Goal: Task Accomplishment & Management: Complete application form

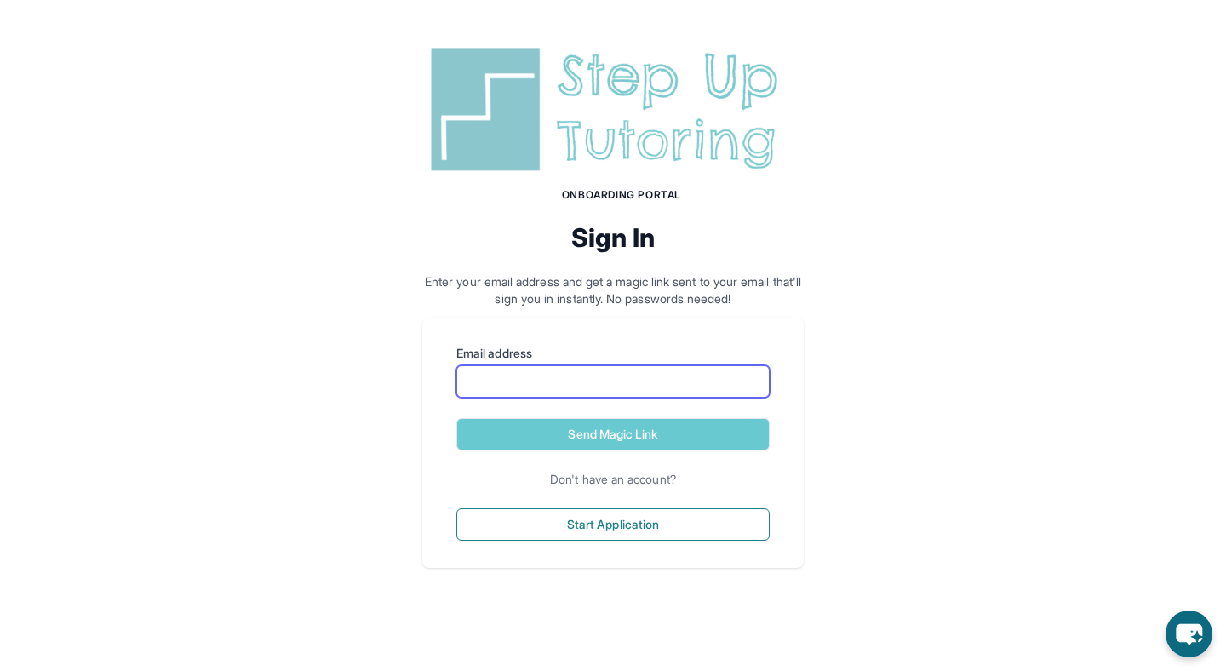
click at [538, 379] on input "Email address" at bounding box center [612, 381] width 313 height 32
type input "**********"
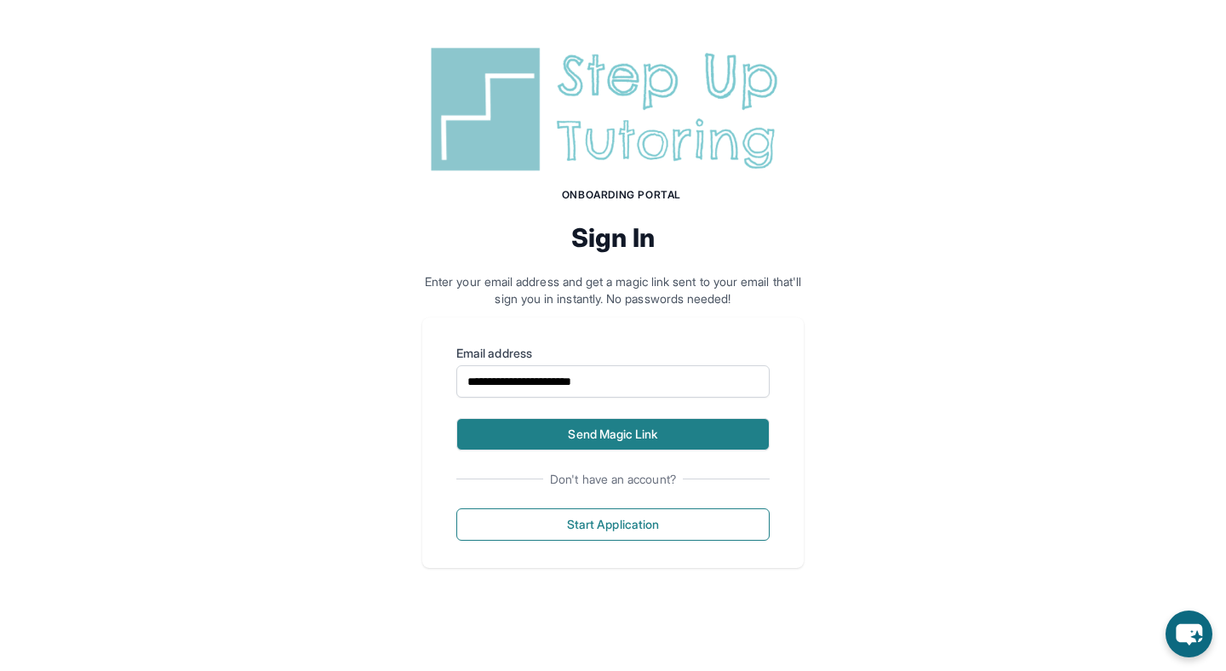
click at [595, 439] on button "Send Magic Link" at bounding box center [612, 434] width 313 height 32
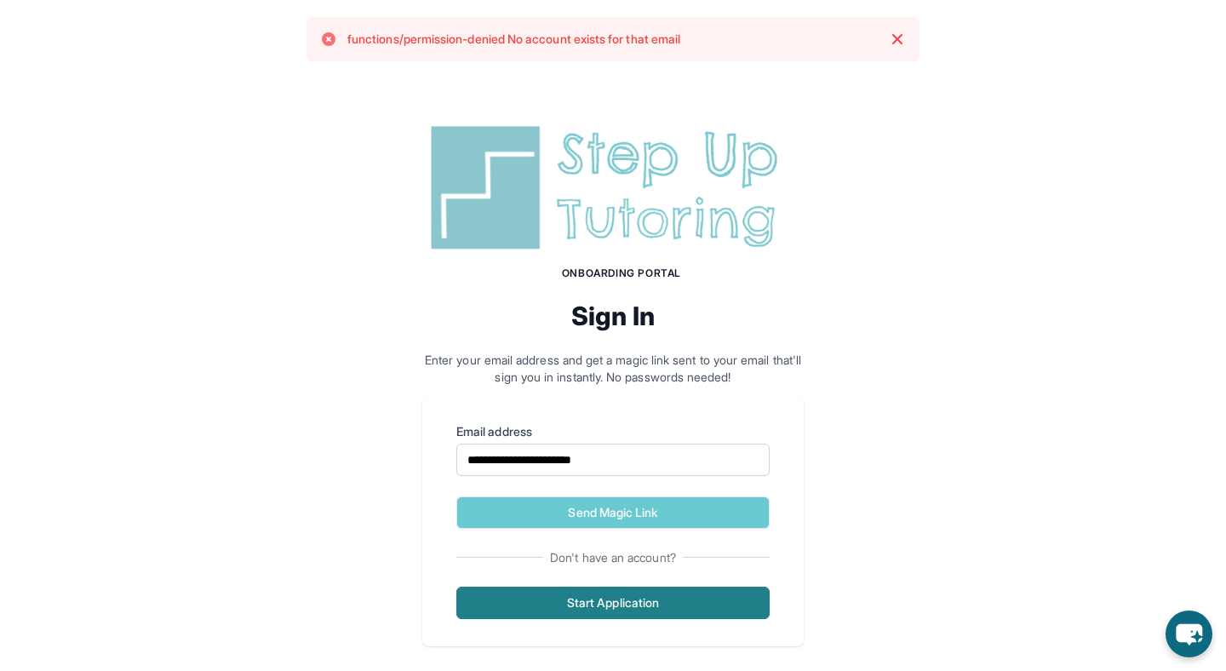
click at [596, 613] on button "Start Application" at bounding box center [612, 603] width 313 height 32
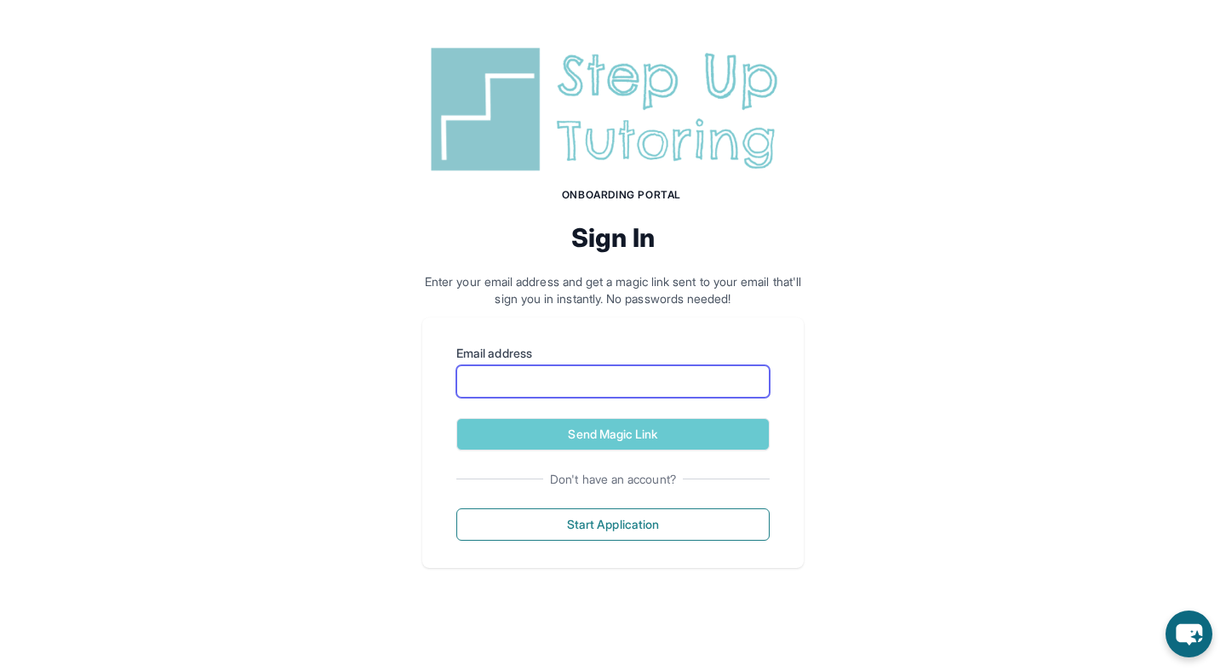
click at [554, 383] on input "Email address" at bounding box center [612, 381] width 313 height 32
type input "**********"
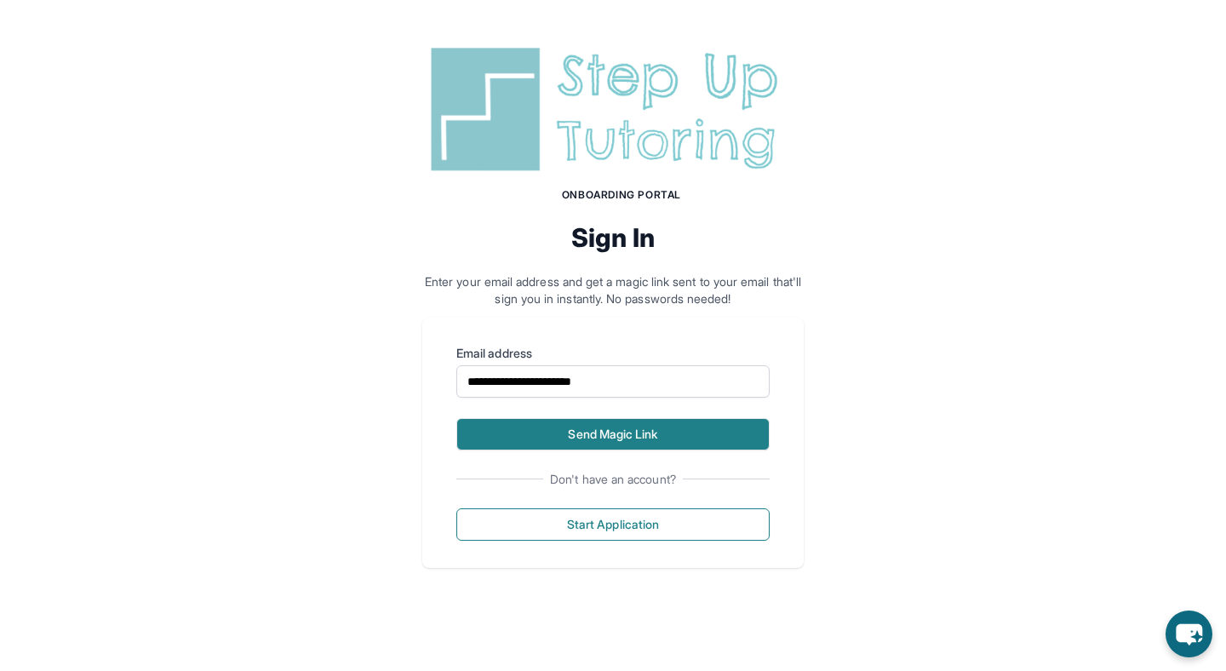
click at [599, 426] on button "Send Magic Link" at bounding box center [612, 434] width 313 height 32
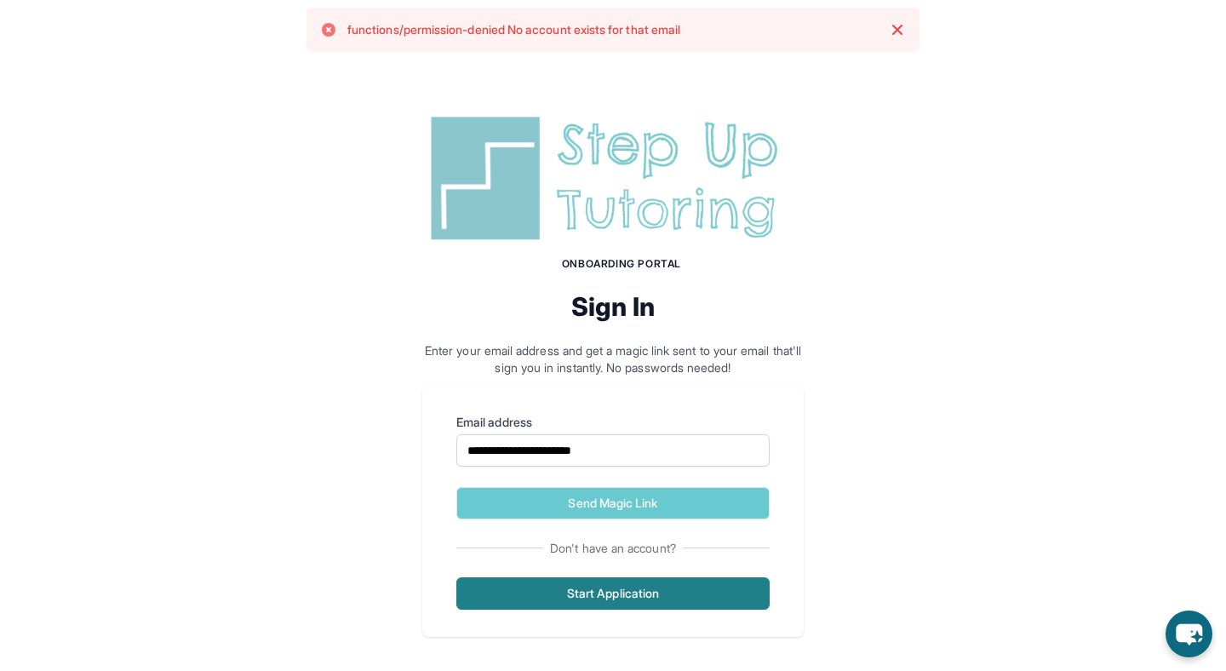
scroll to position [12, 0]
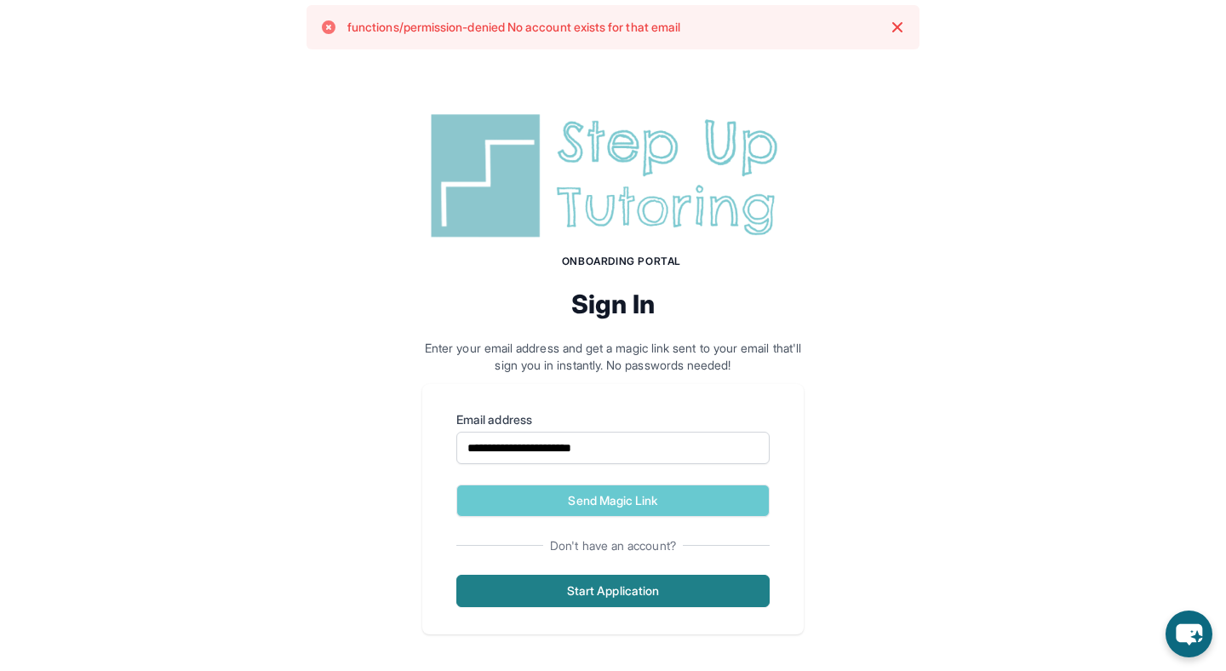
click at [606, 599] on button "Start Application" at bounding box center [612, 591] width 313 height 32
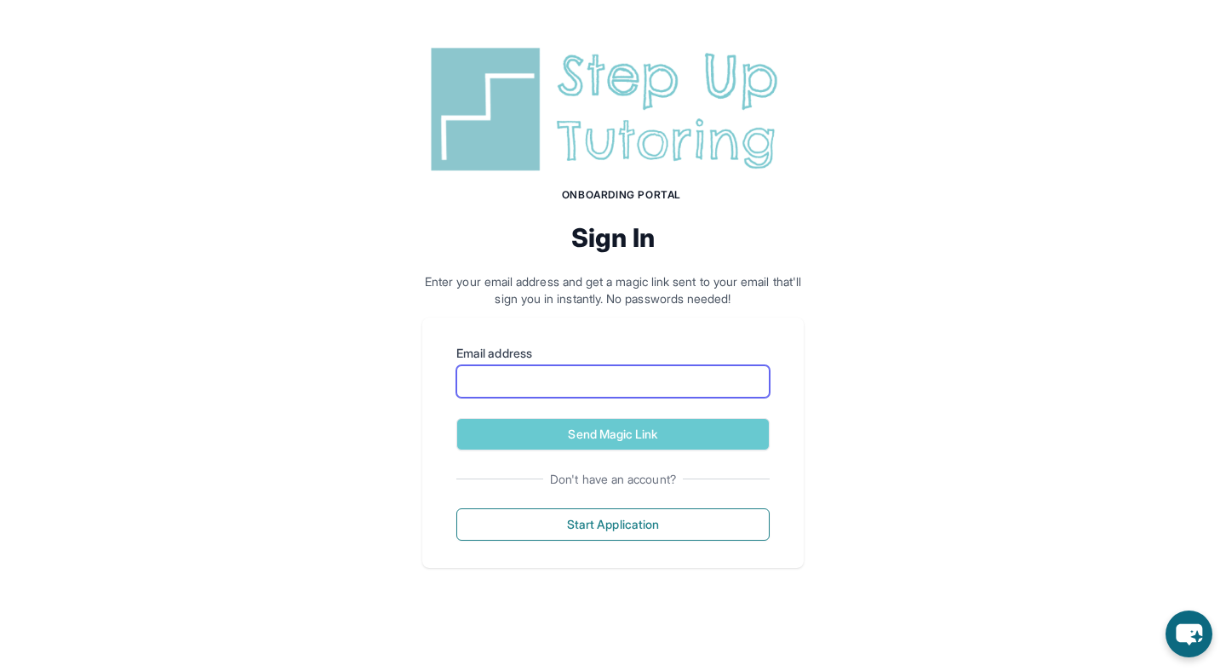
click at [620, 387] on input "Email address" at bounding box center [612, 381] width 313 height 32
type input "**********"
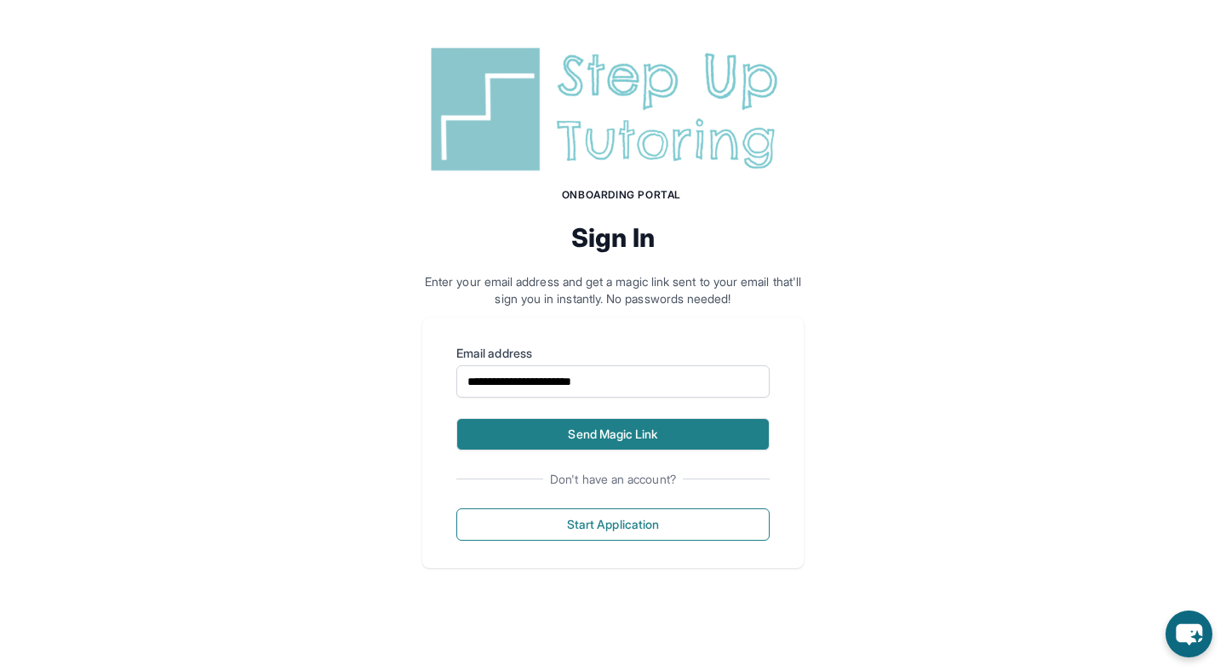
click at [629, 429] on button "Send Magic Link" at bounding box center [612, 434] width 313 height 32
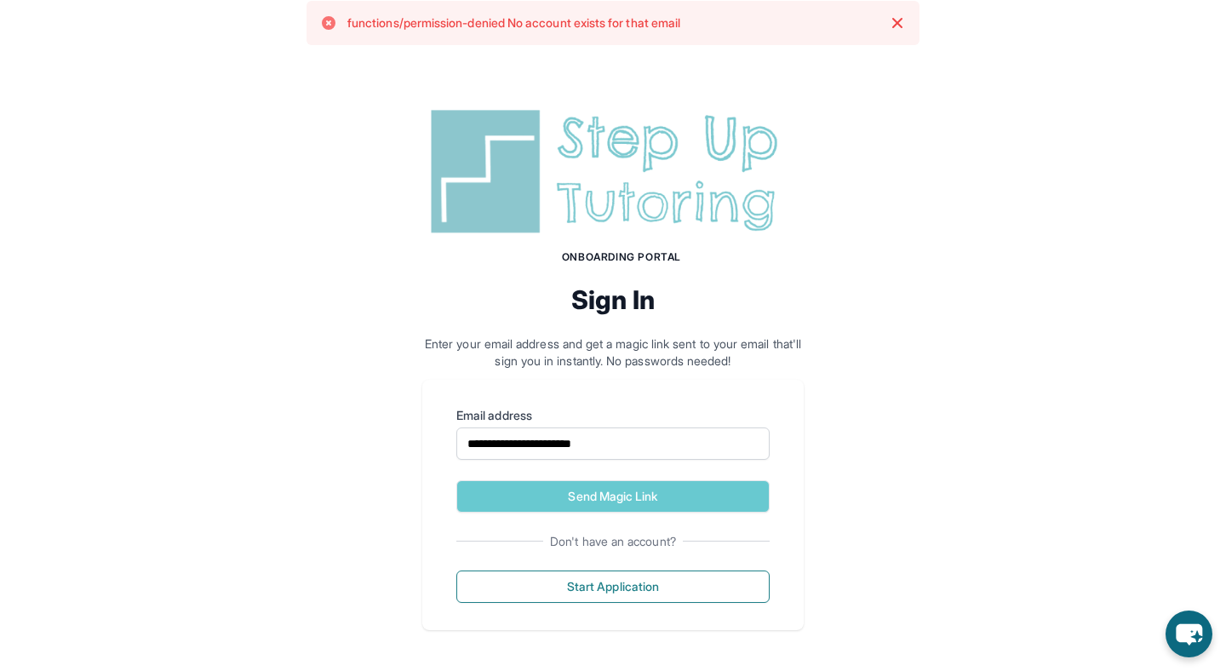
scroll to position [10, 0]
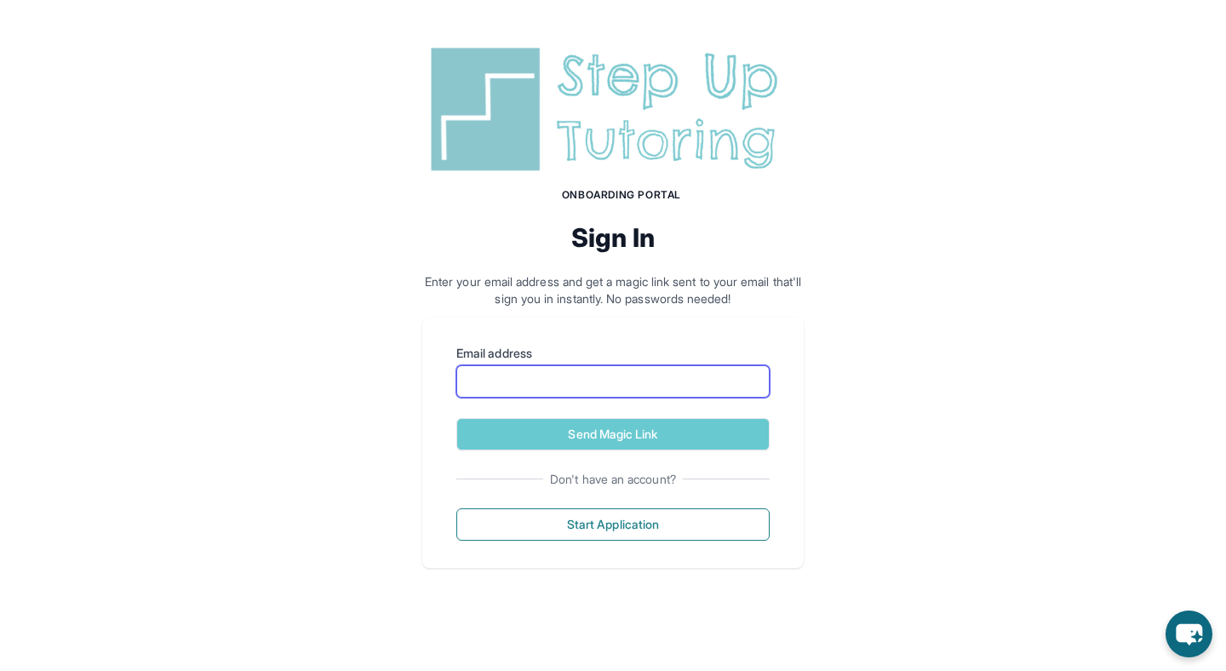
click at [612, 392] on input "Email address" at bounding box center [612, 381] width 313 height 32
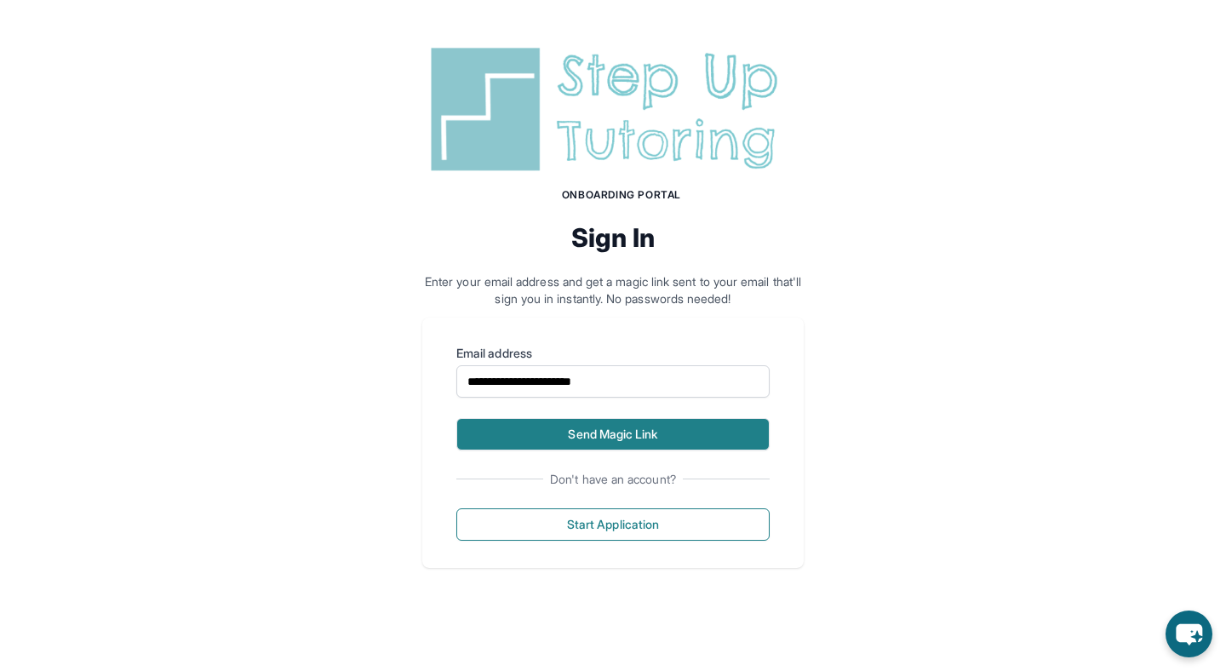
click at [620, 426] on button "Send Magic Link" at bounding box center [612, 434] width 313 height 32
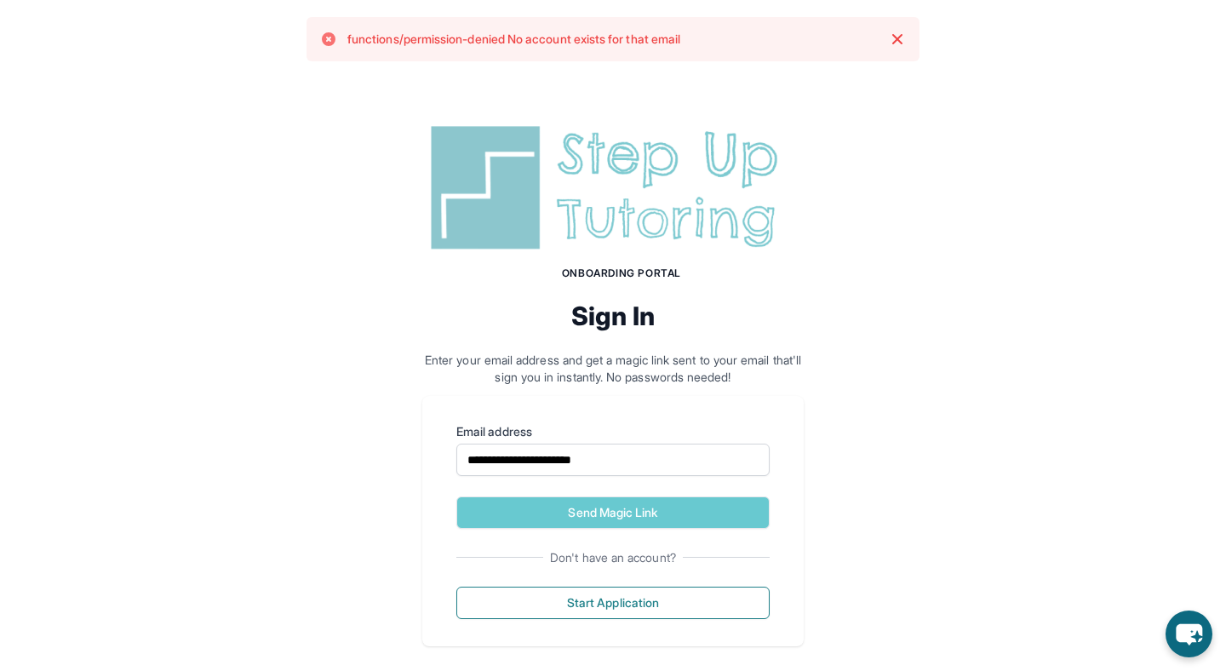
scroll to position [16, 0]
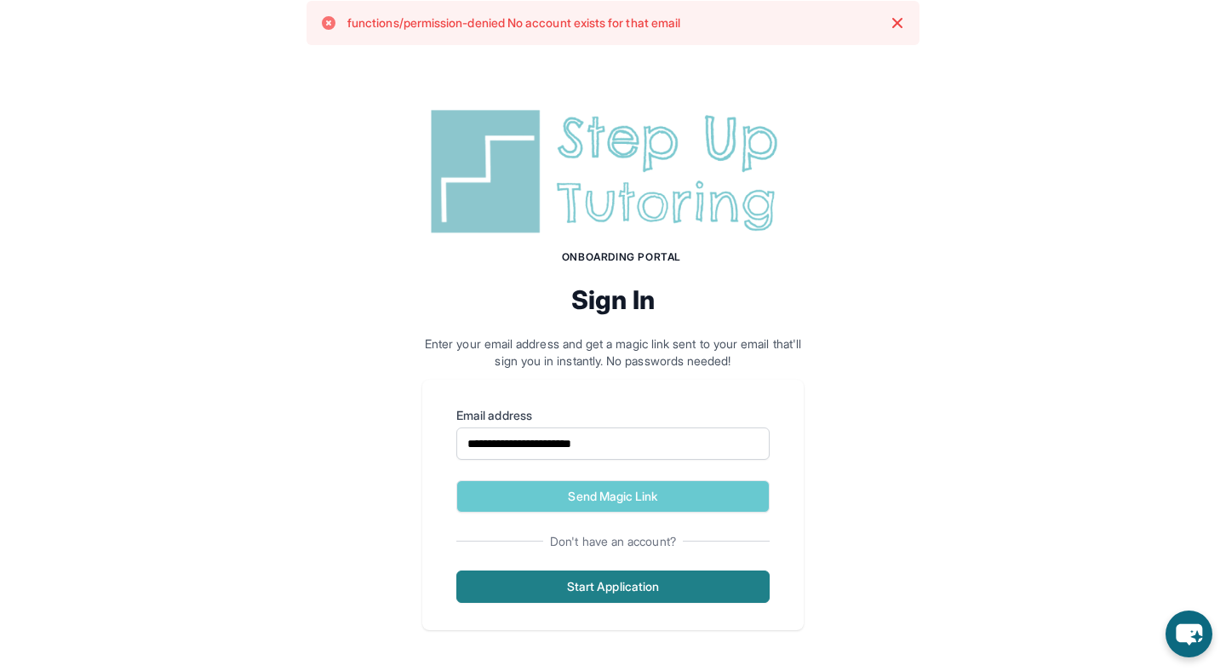
click at [595, 592] on button "Start Application" at bounding box center [612, 586] width 313 height 32
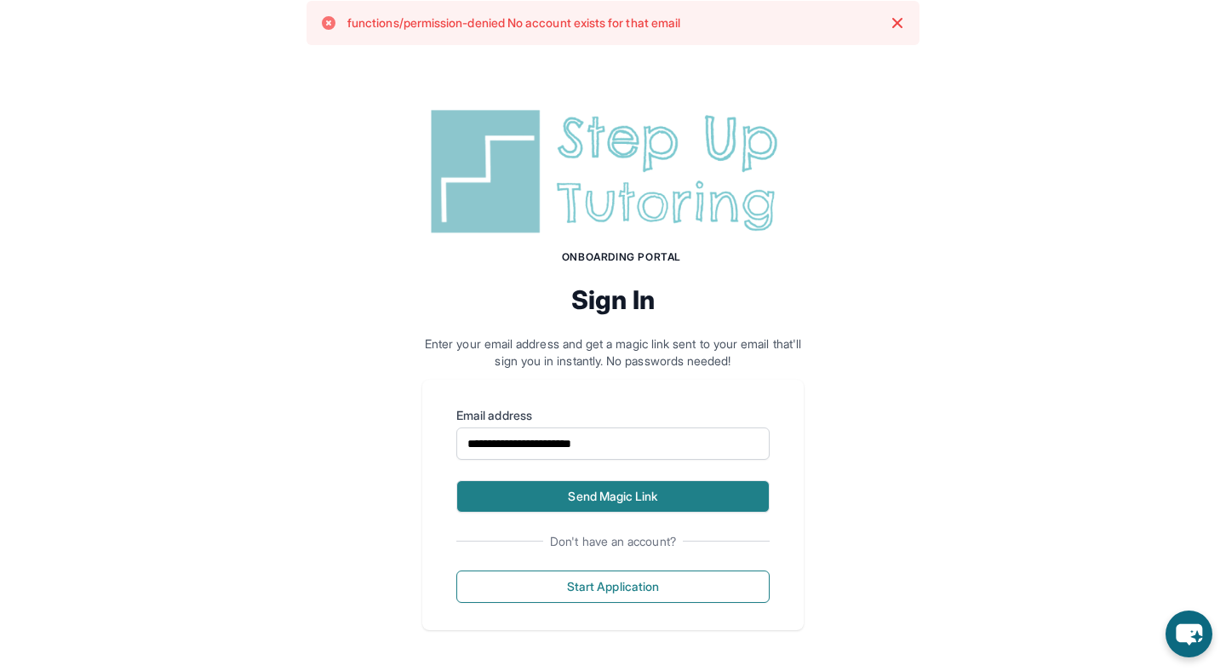
click at [608, 496] on button "Send Magic Link" at bounding box center [612, 496] width 313 height 32
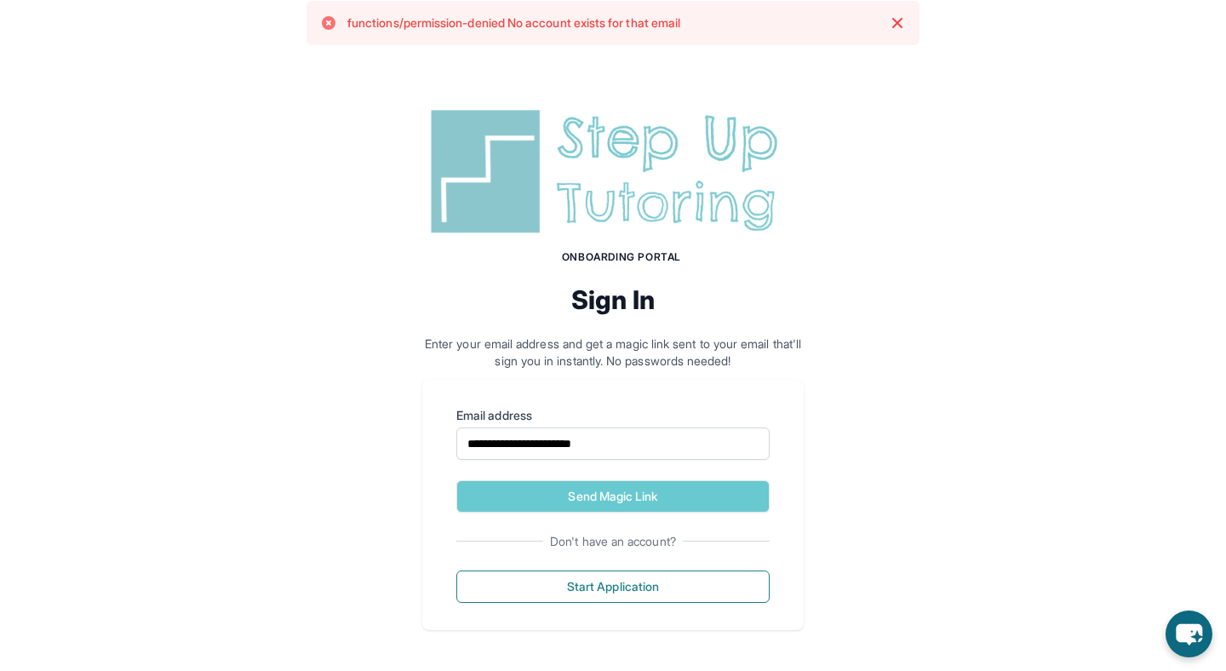
click at [496, 20] on p "functions/permission-denied No account exists for that email" at bounding box center [513, 22] width 333 height 17
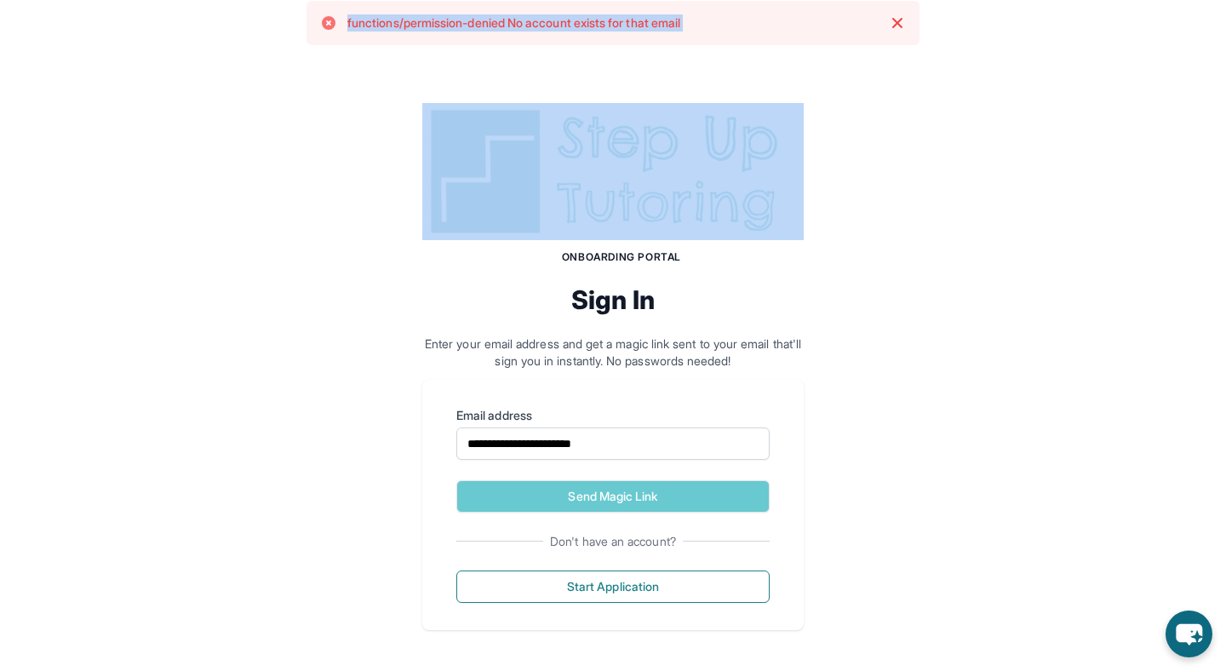
click at [496, 20] on p "functions/permission-denied No account exists for that email" at bounding box center [513, 22] width 333 height 17
copy div "functions/permission-denied No account exists for that email"
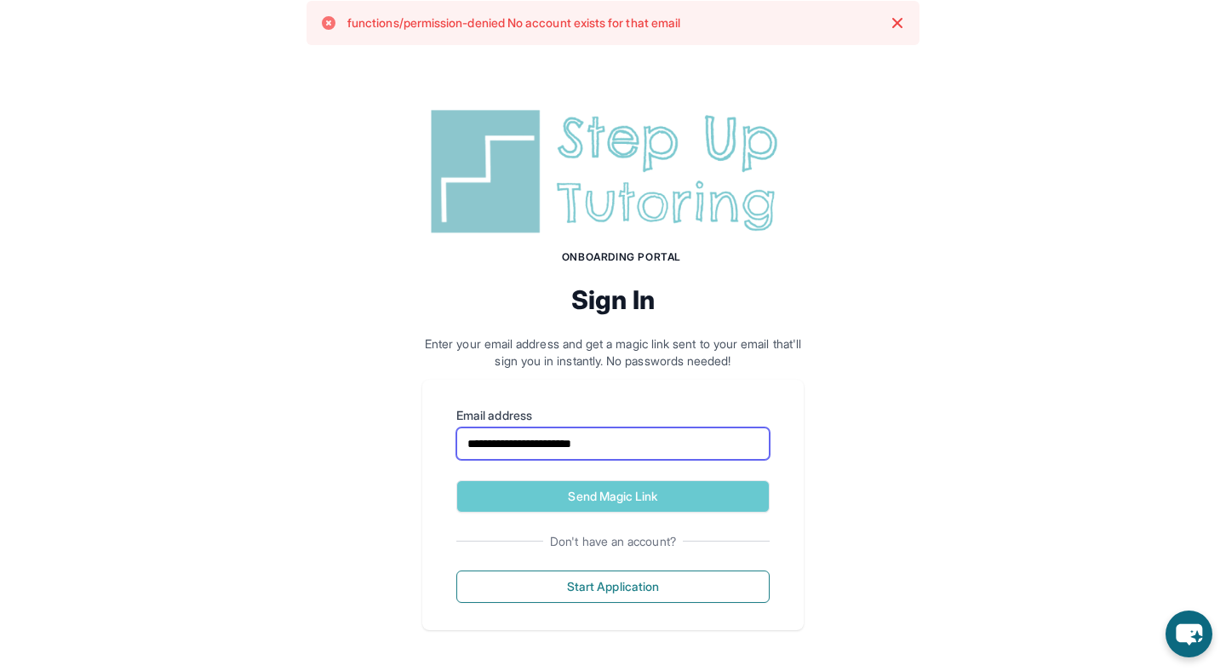
click at [568, 434] on input "**********" at bounding box center [612, 443] width 313 height 32
click at [568, 435] on input "**********" at bounding box center [612, 443] width 313 height 32
type input "**********"
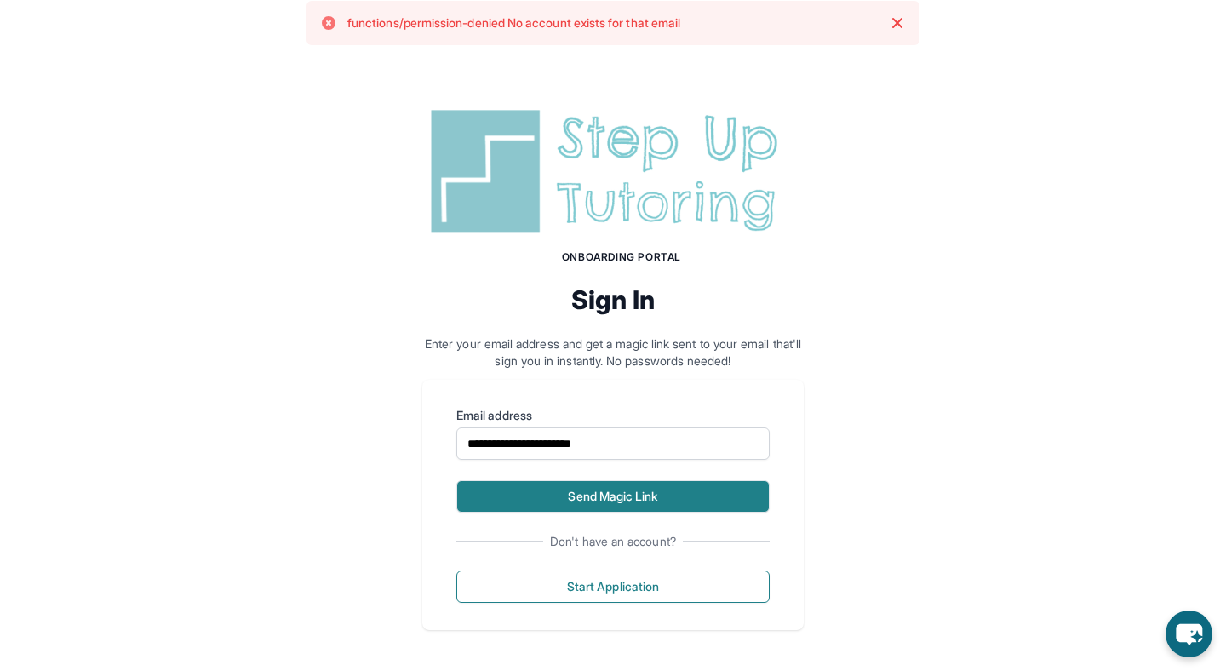
click at [593, 484] on button "Send Magic Link" at bounding box center [612, 496] width 313 height 32
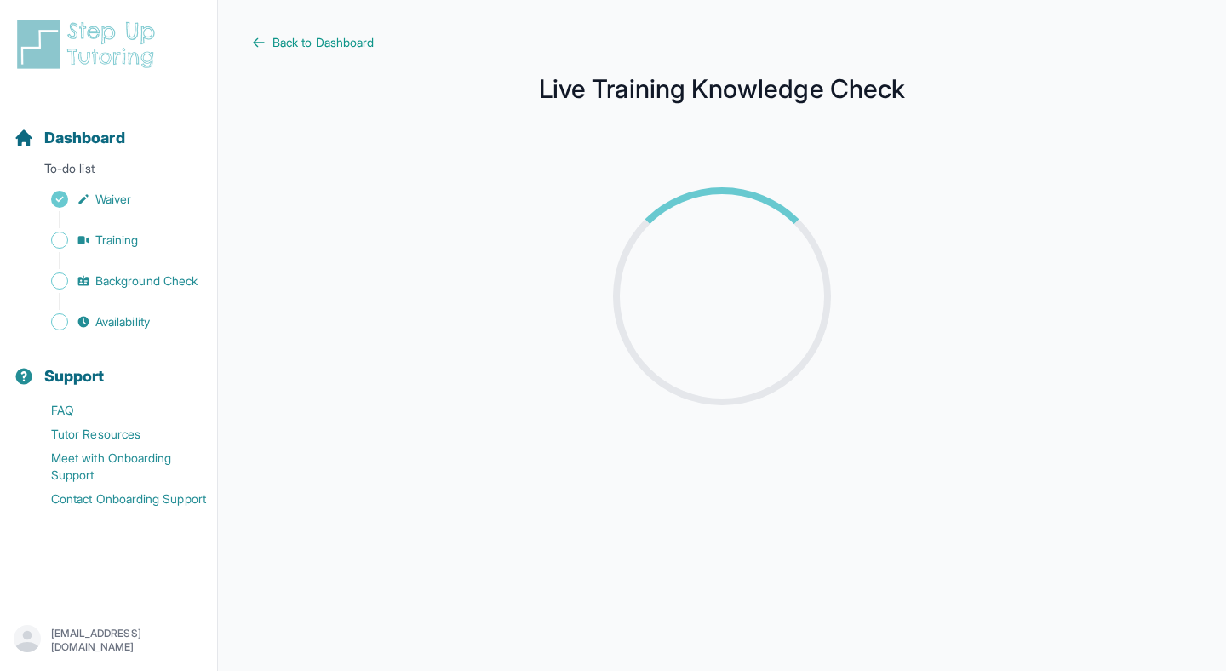
click at [706, 386] on div at bounding box center [722, 296] width 218 height 218
click at [95, 200] on span "Waiver" at bounding box center [113, 199] width 36 height 17
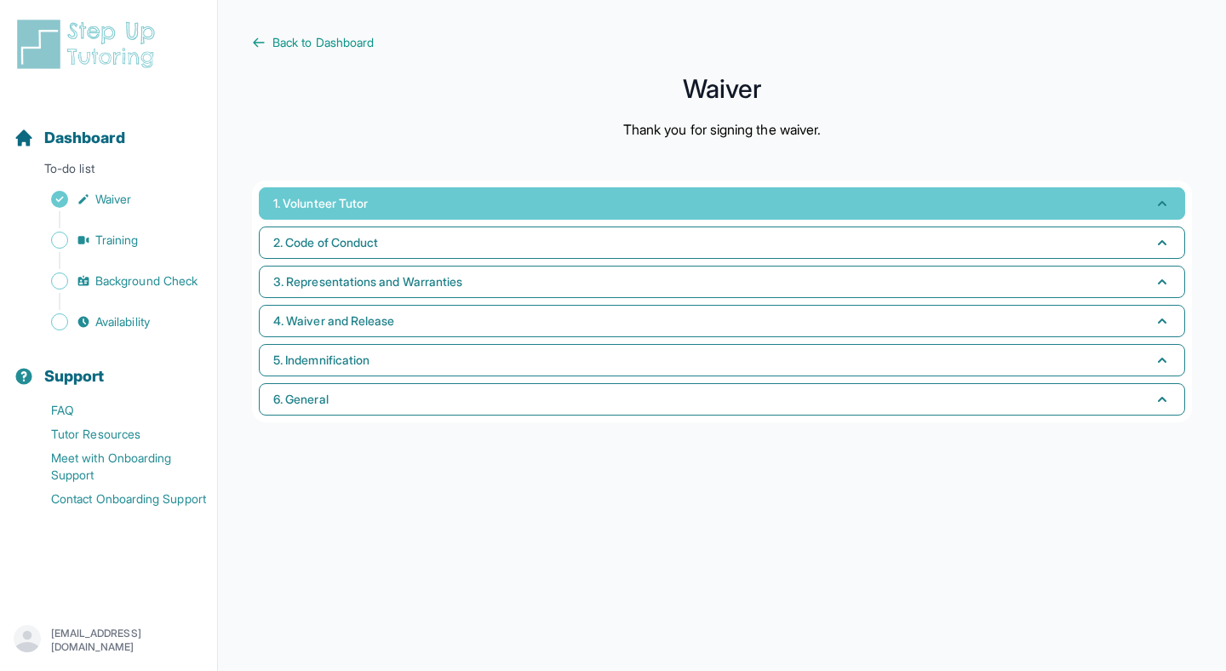
click at [360, 203] on span "1. Volunteer Tutor" at bounding box center [320, 203] width 94 height 17
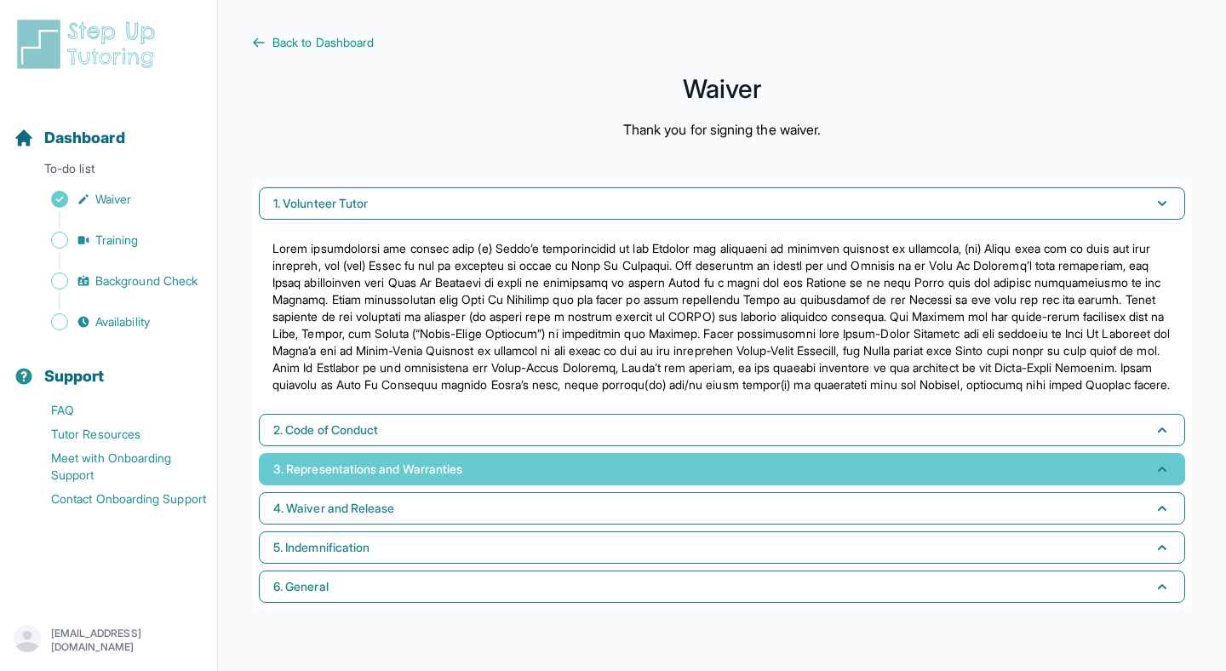
click at [348, 478] on span "3. Representations and Warranties" at bounding box center [367, 469] width 189 height 17
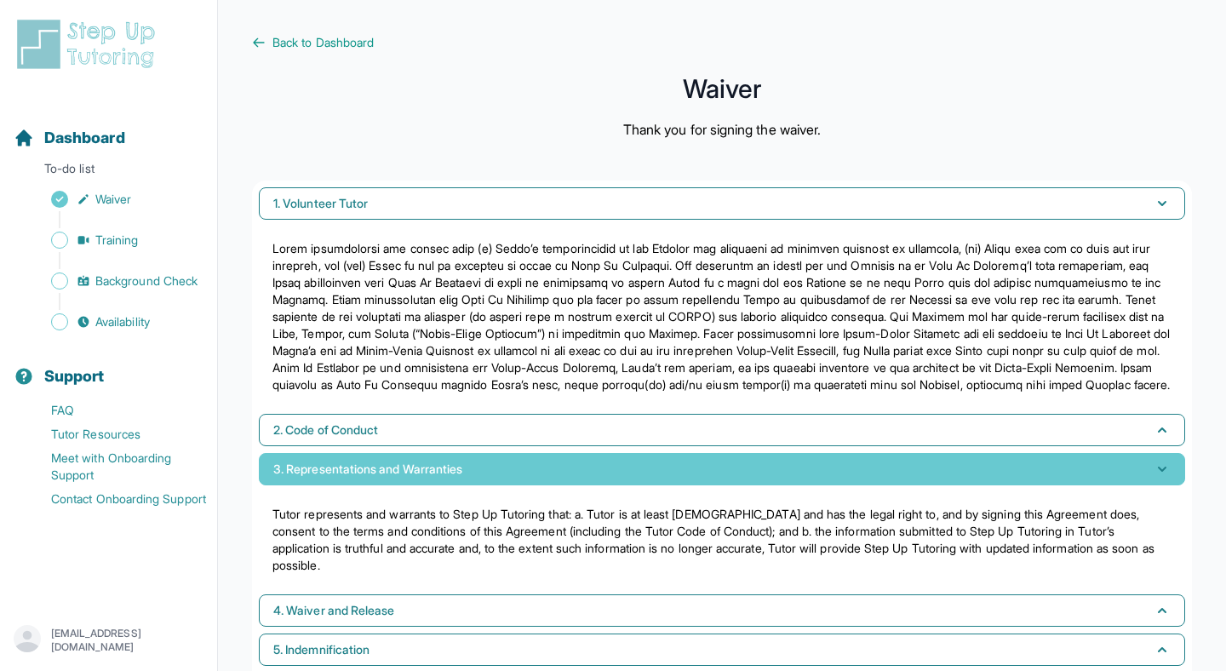
scroll to position [92, 0]
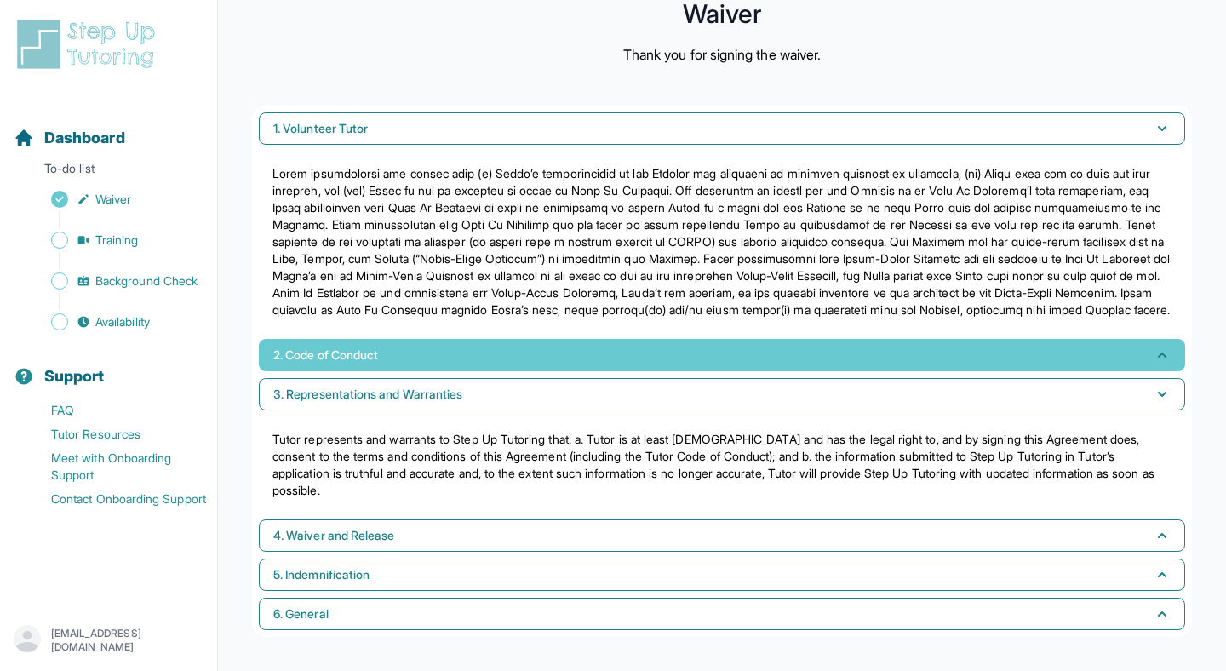
click at [346, 347] on span "2. Code of Conduct" at bounding box center [325, 354] width 105 height 17
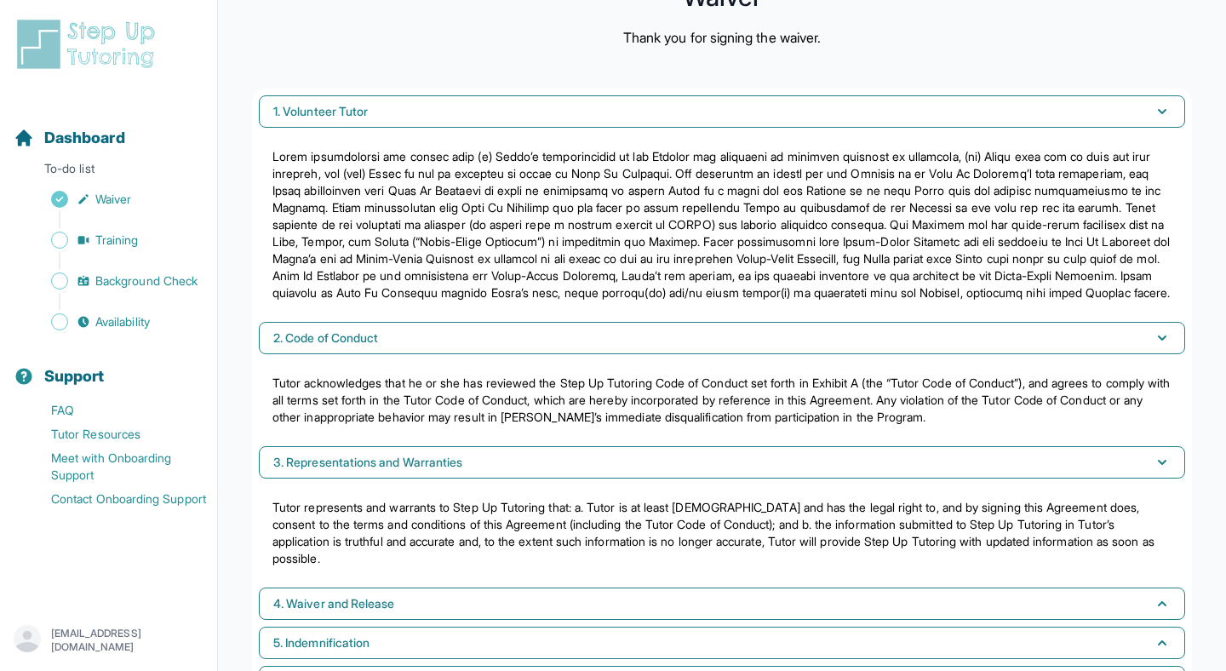
scroll to position [177, 0]
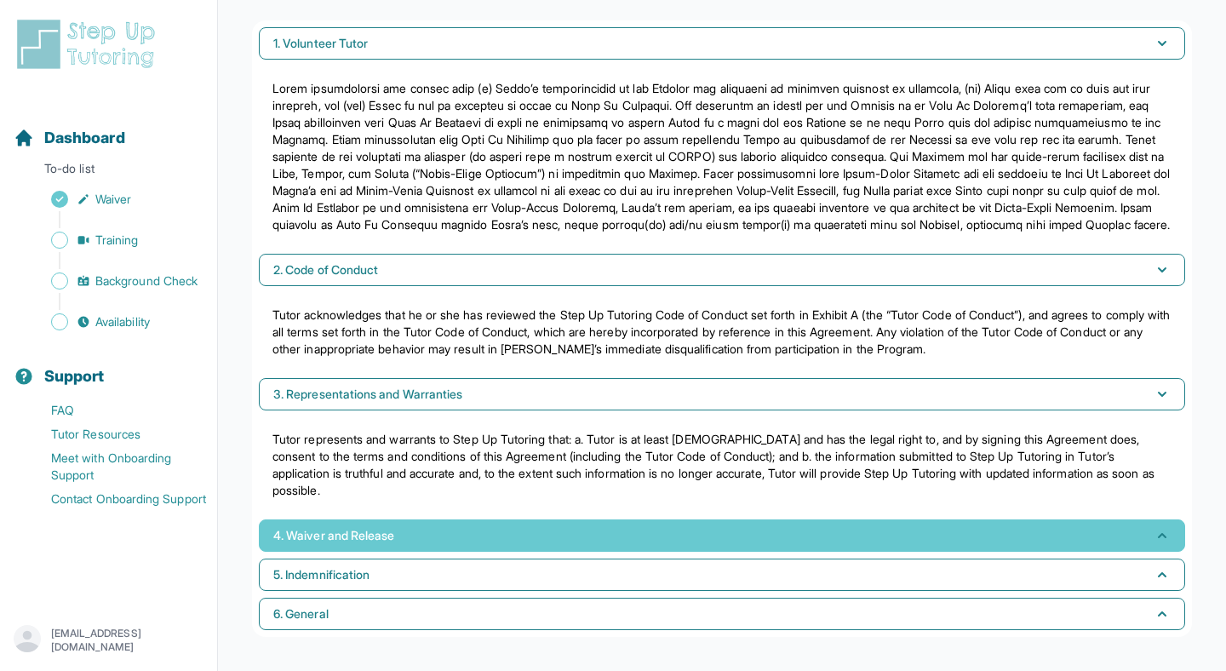
click at [352, 545] on button "4. Waiver and Release" at bounding box center [722, 535] width 926 height 32
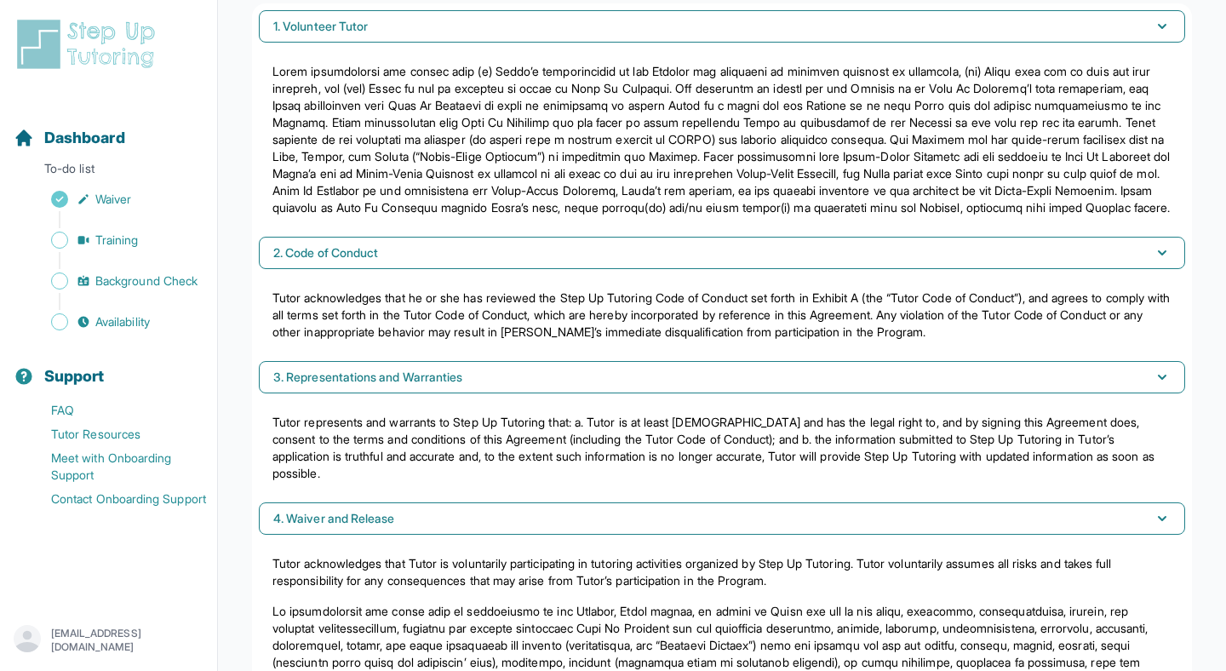
scroll to position [541, 0]
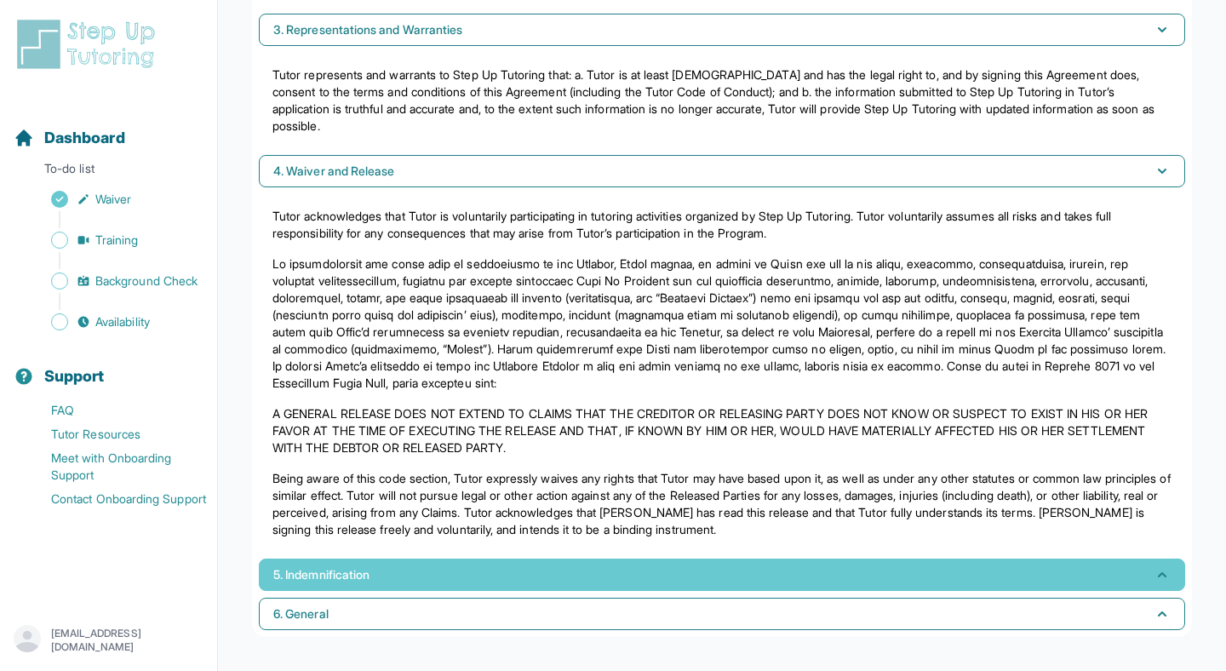
click at [346, 571] on span "5. Indemnification" at bounding box center [321, 574] width 96 height 17
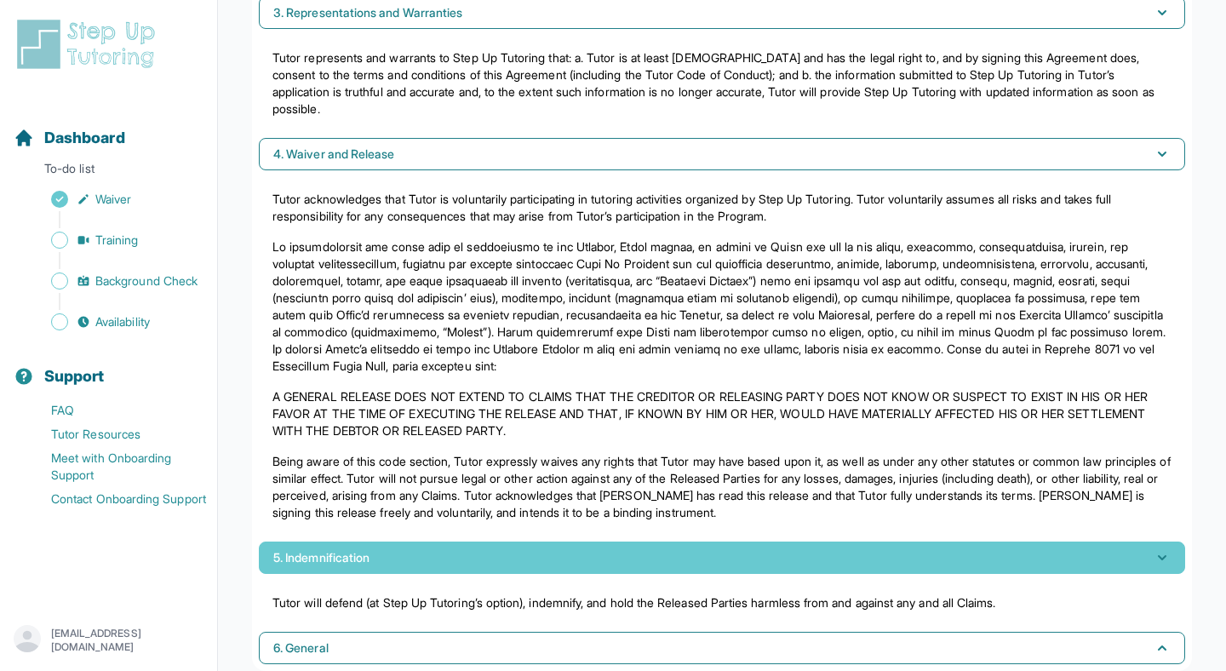
scroll to position [593, 0]
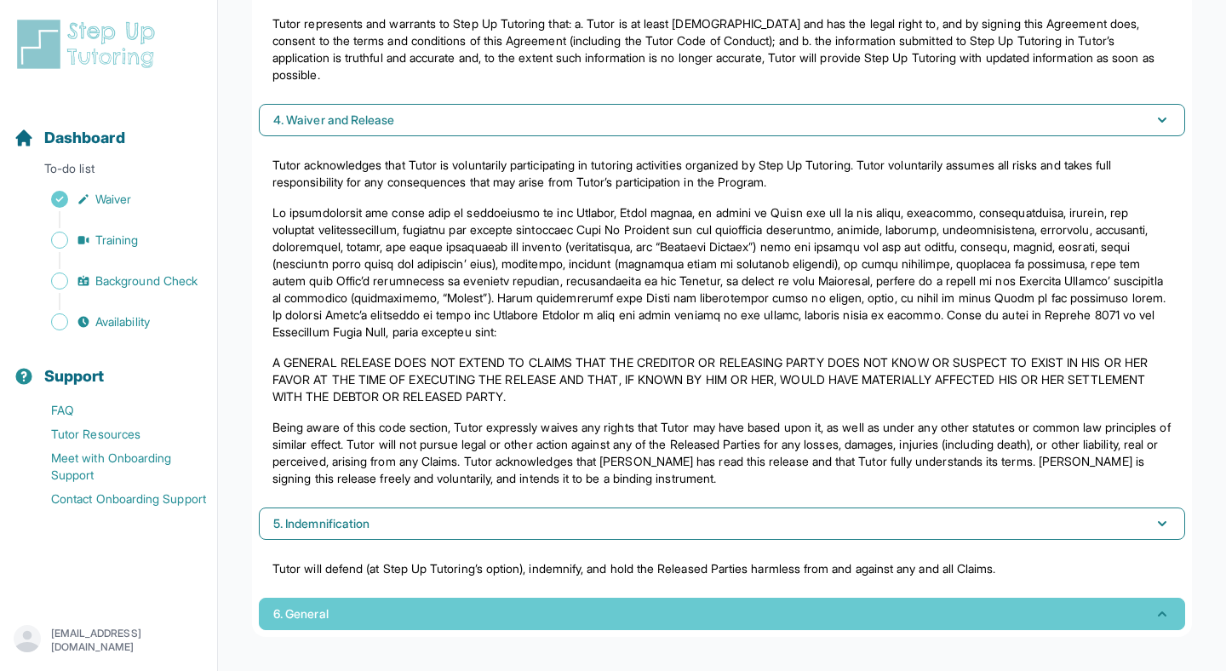
click at [339, 612] on button "6. General" at bounding box center [722, 614] width 926 height 32
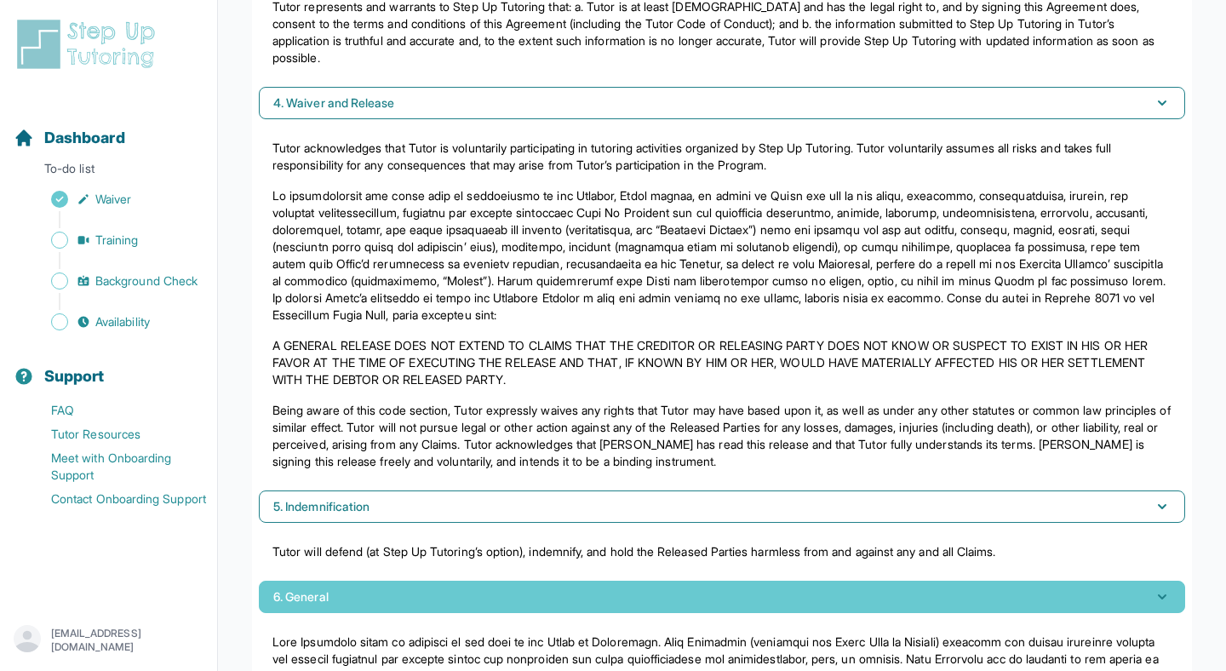
scroll to position [797, 0]
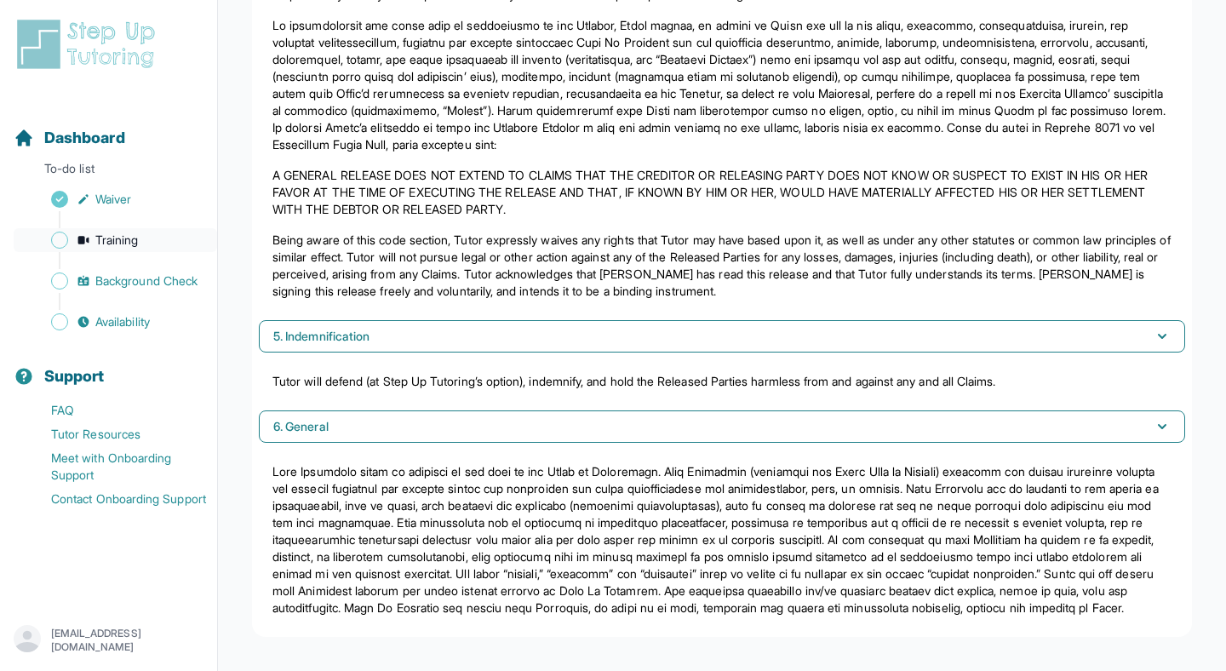
click at [120, 244] on span "Training" at bounding box center [116, 240] width 43 height 17
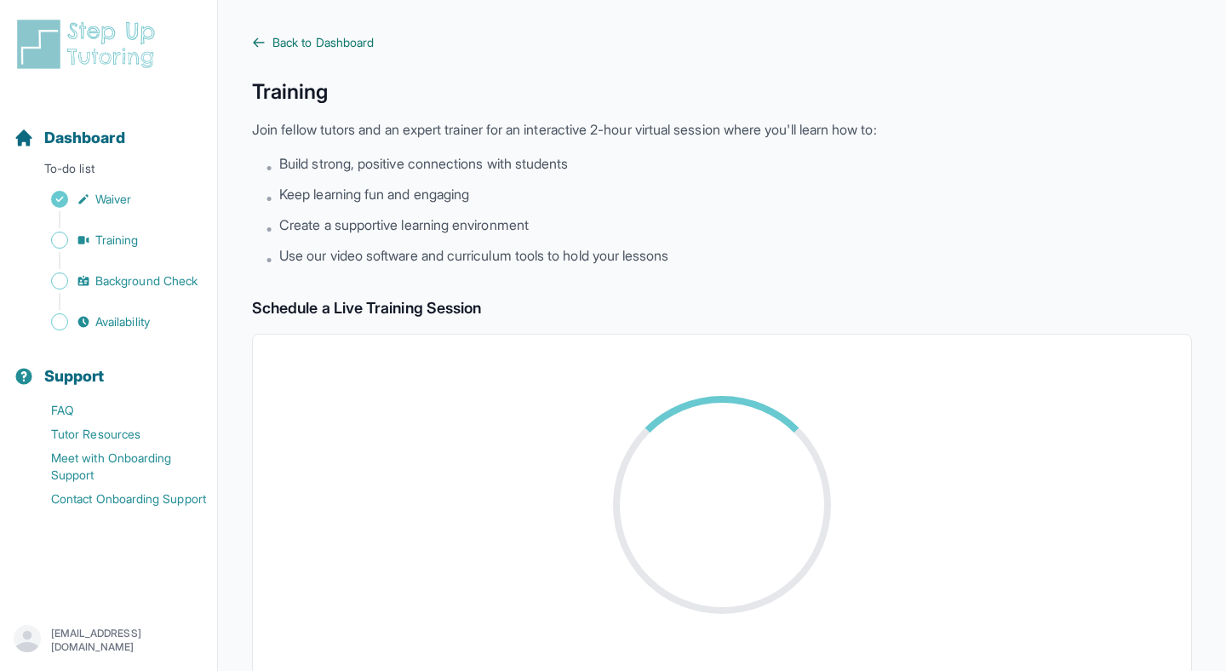
click at [340, 34] on span "Back to Dashboard" at bounding box center [322, 42] width 101 height 17
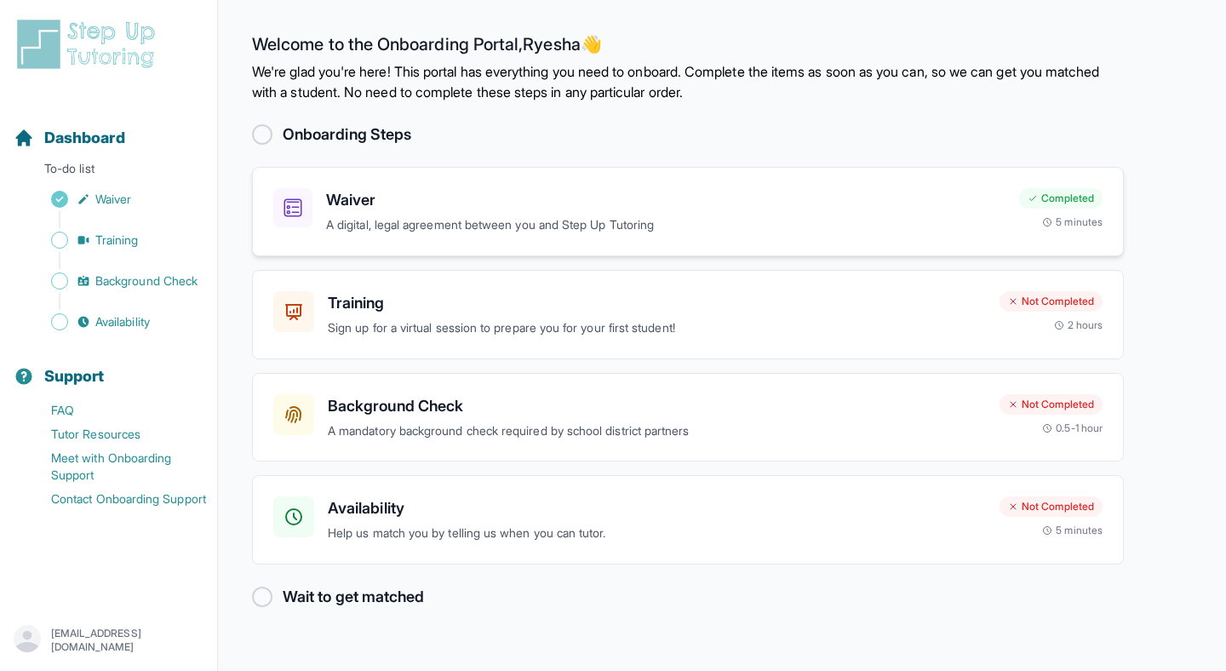
click at [349, 199] on h3 "Waiver" at bounding box center [665, 200] width 679 height 24
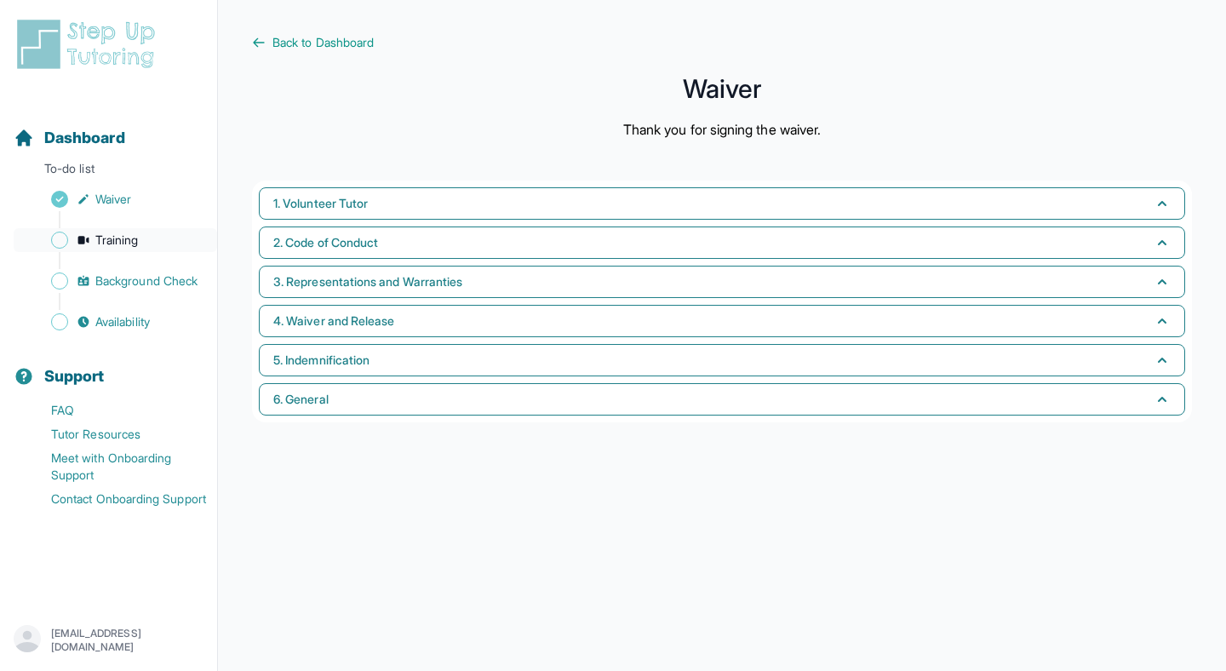
click at [89, 244] on icon "Sidebar" at bounding box center [84, 240] width 14 height 14
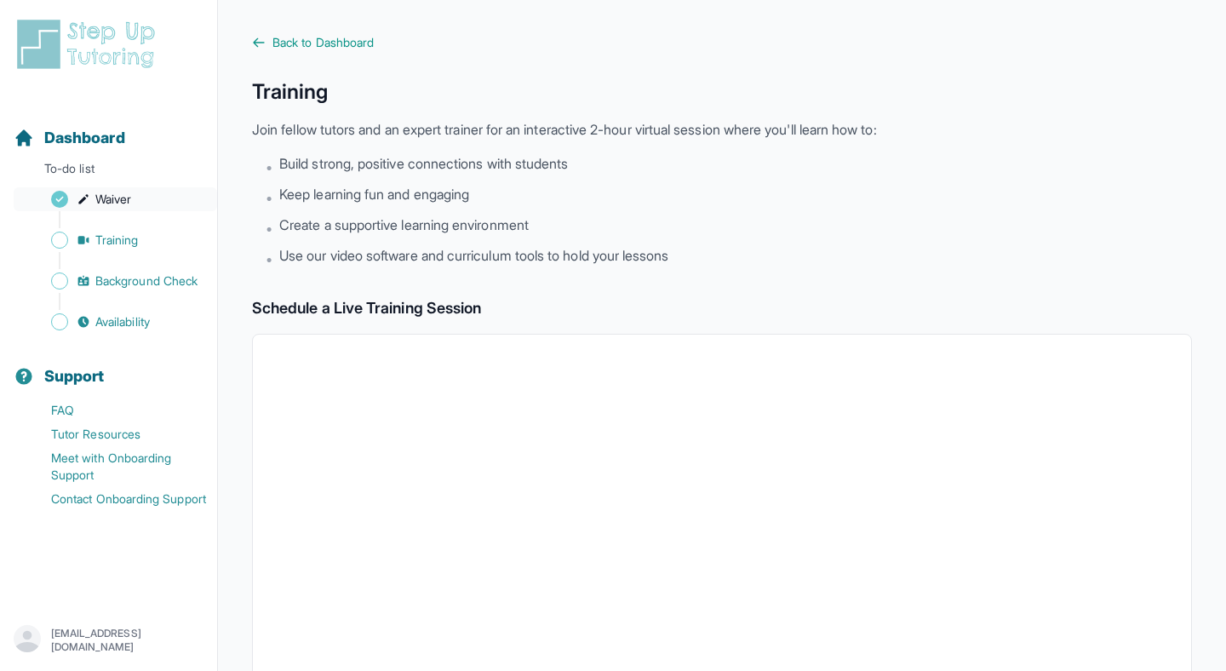
click at [128, 191] on span "Waiver" at bounding box center [113, 199] width 36 height 17
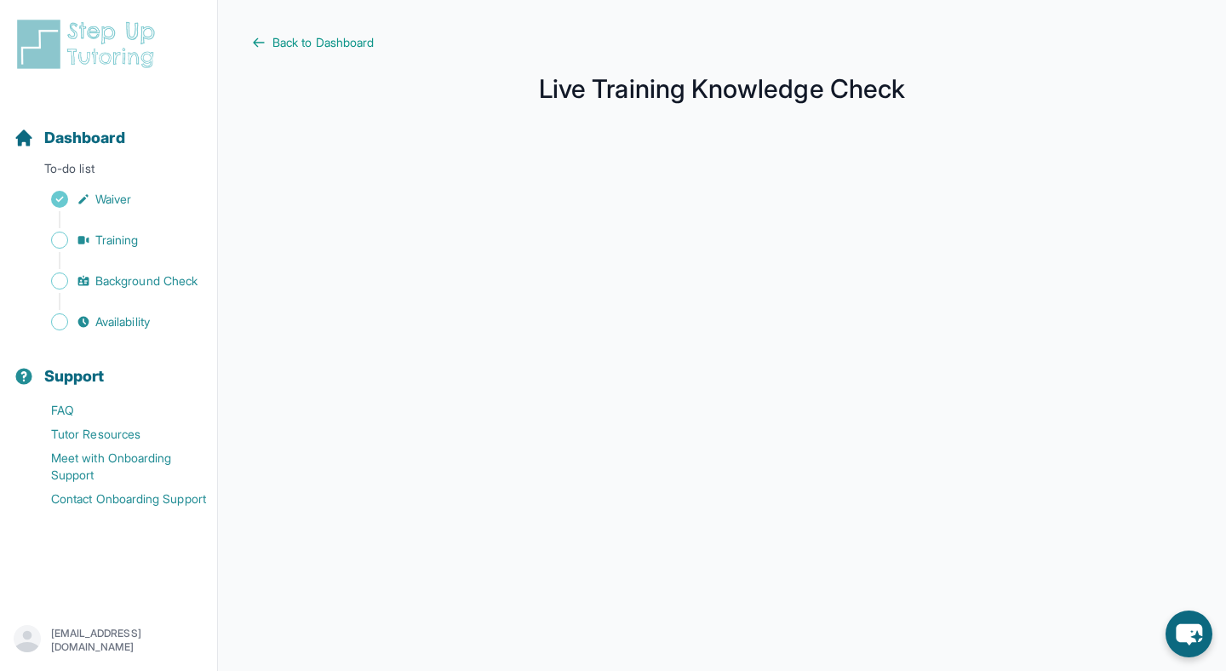
click at [327, 52] on main "Back to Dashboard Live Training Knowledge Check" at bounding box center [722, 453] width 1008 height 906
click at [318, 47] on span "Back to Dashboard" at bounding box center [322, 42] width 101 height 17
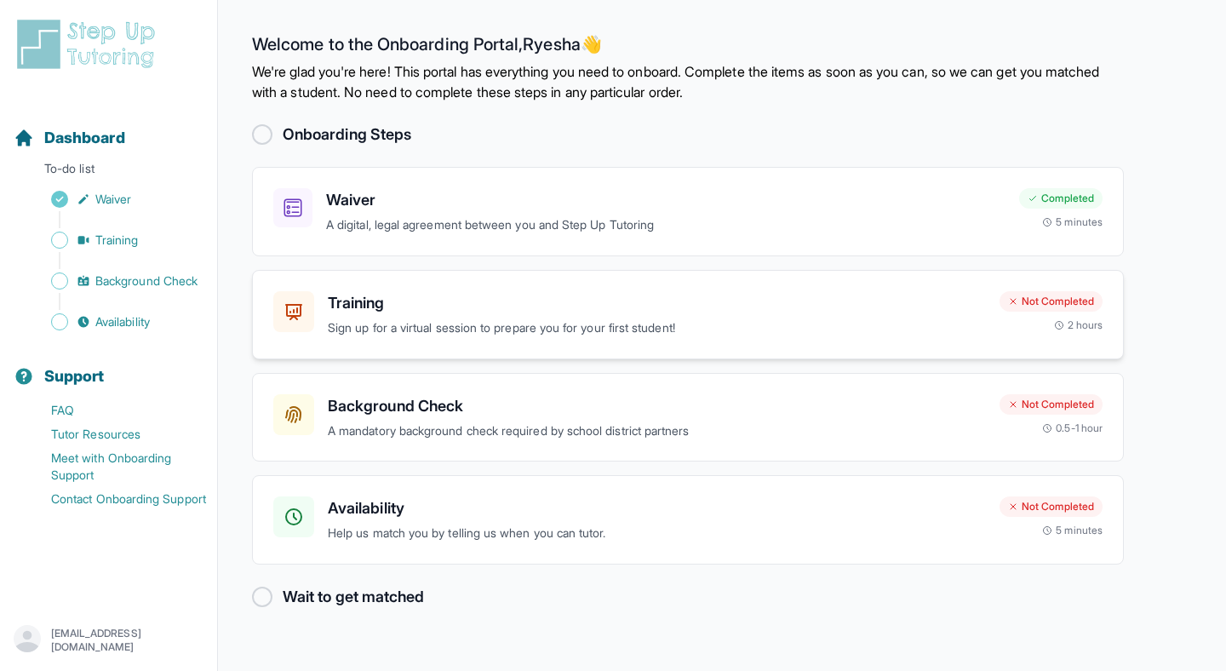
click at [429, 318] on p "Sign up for a virtual session to prepare you for your first student!" at bounding box center [657, 328] width 658 height 20
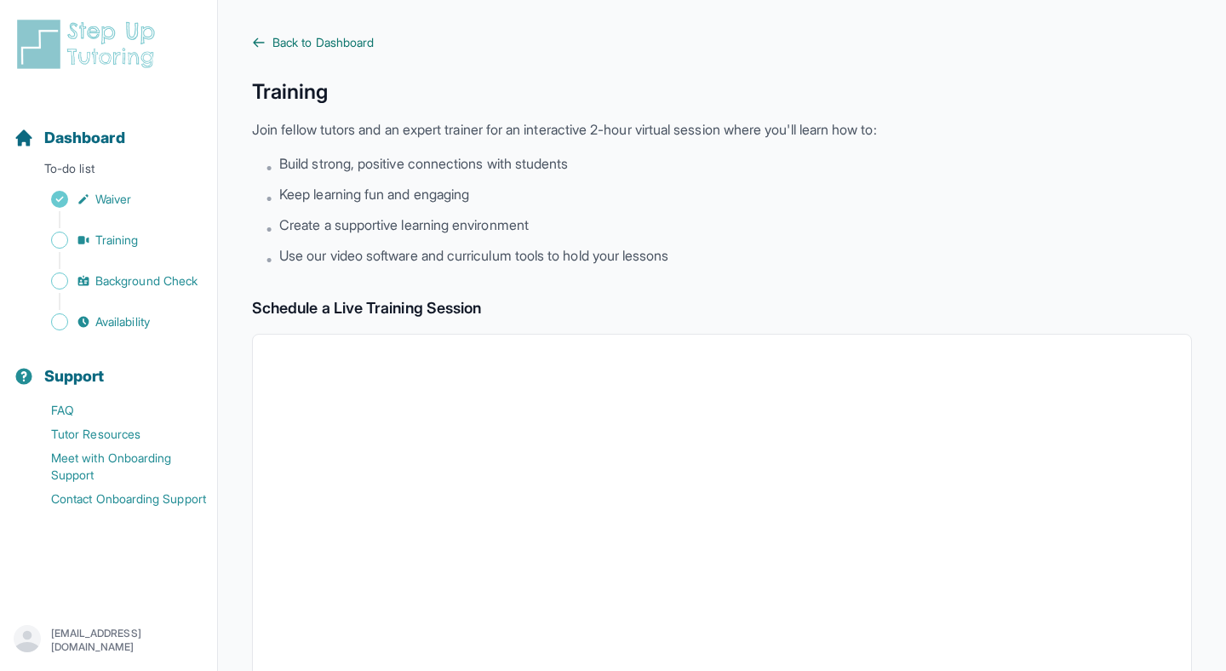
click at [307, 39] on span "Back to Dashboard" at bounding box center [322, 42] width 101 height 17
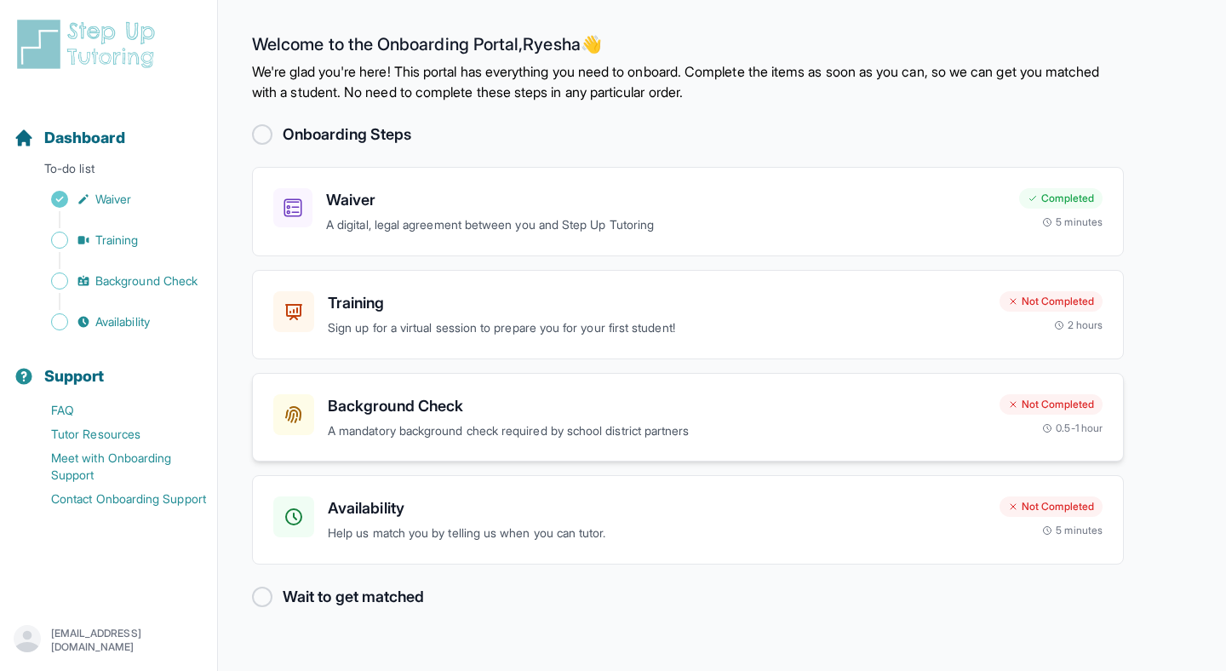
click at [418, 394] on h3 "Background Check" at bounding box center [657, 406] width 658 height 24
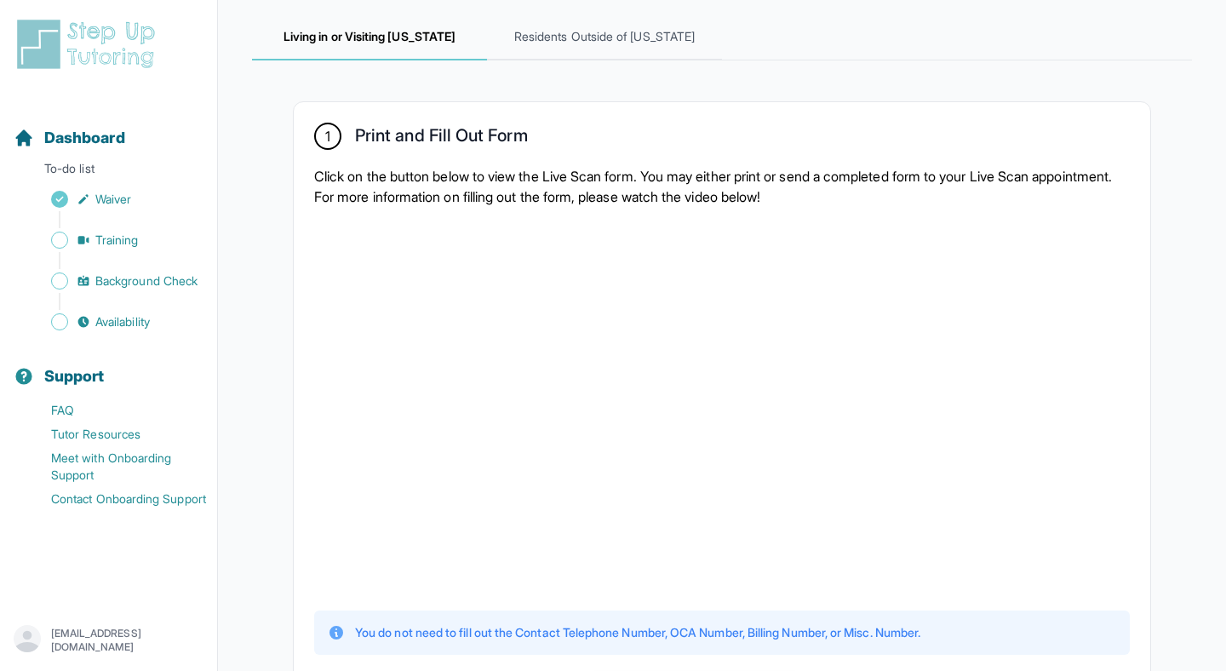
scroll to position [248, 0]
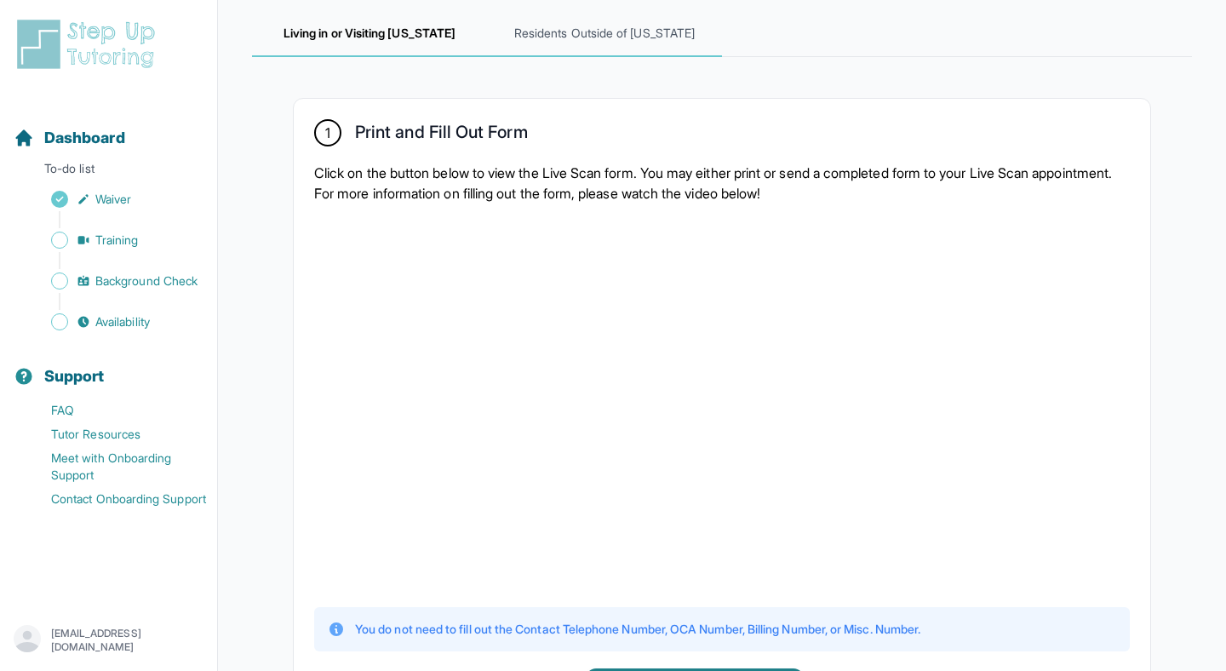
click at [623, 42] on span "Residents Outside of [US_STATE]" at bounding box center [604, 34] width 235 height 46
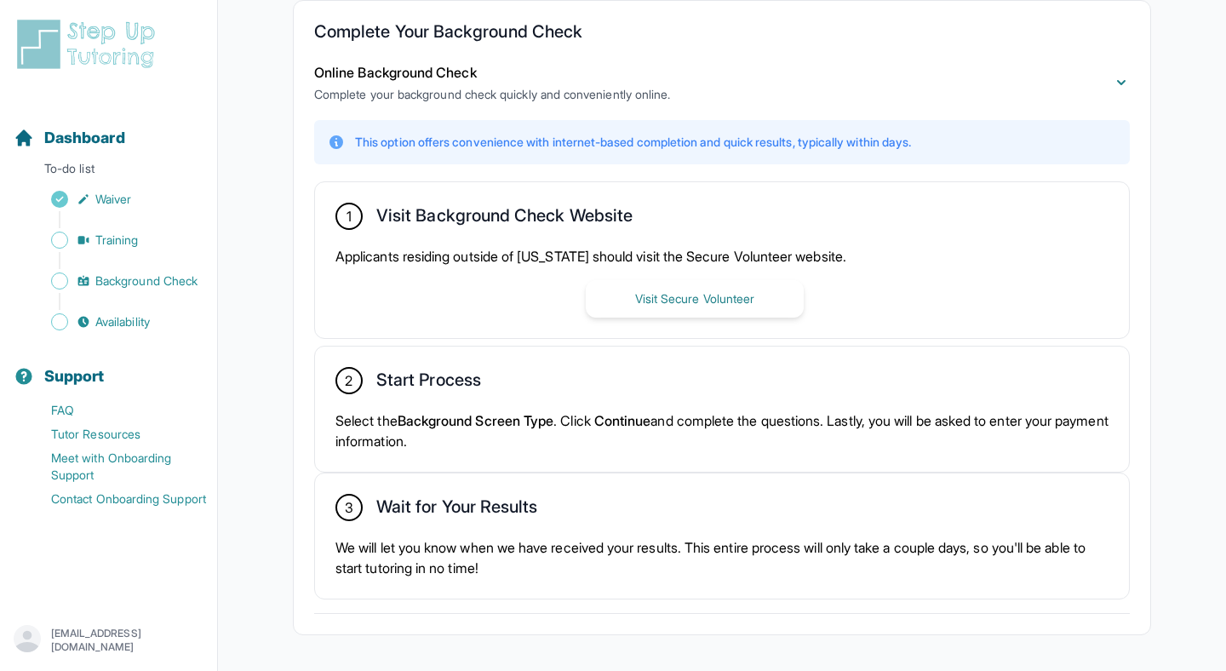
scroll to position [365, 0]
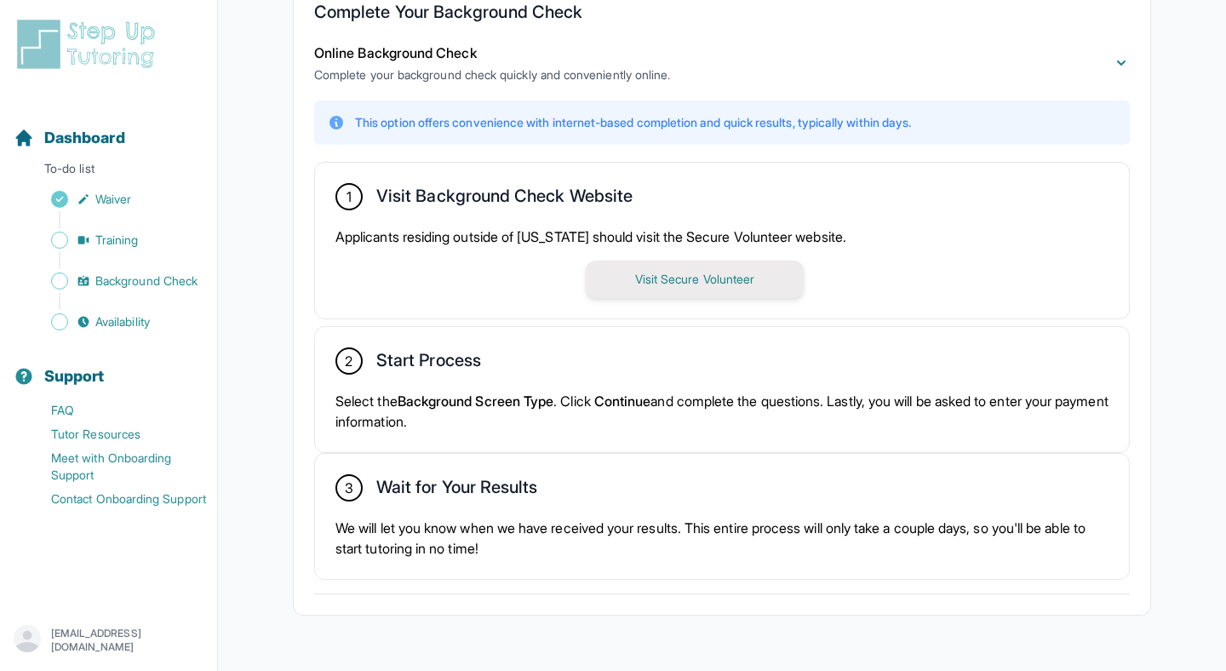
click at [678, 289] on button "Visit Secure Volunteer" at bounding box center [695, 278] width 218 height 37
